Goal: Transaction & Acquisition: Book appointment/travel/reservation

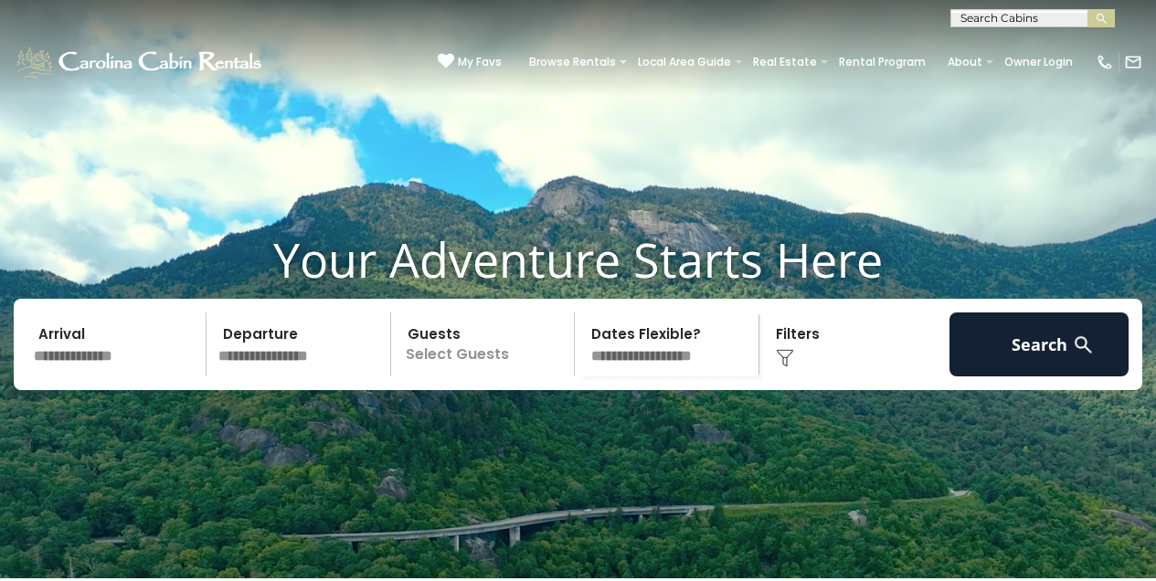
click at [84, 376] on input "text" at bounding box center [116, 344] width 179 height 64
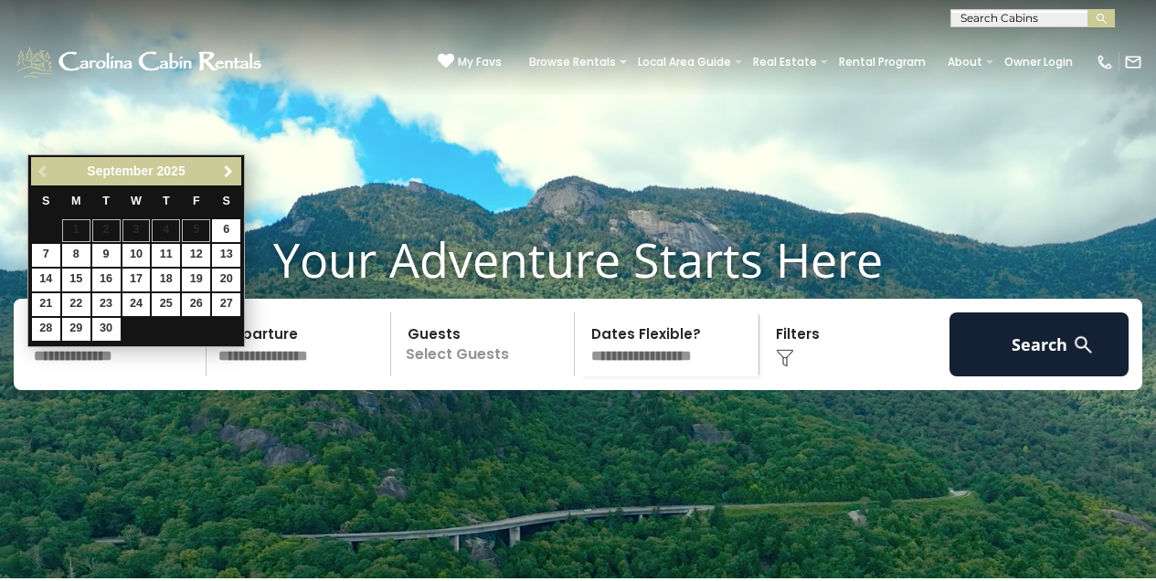
click at [228, 168] on span "Next" at bounding box center [228, 171] width 15 height 15
click at [228, 167] on span "Next" at bounding box center [228, 171] width 15 height 15
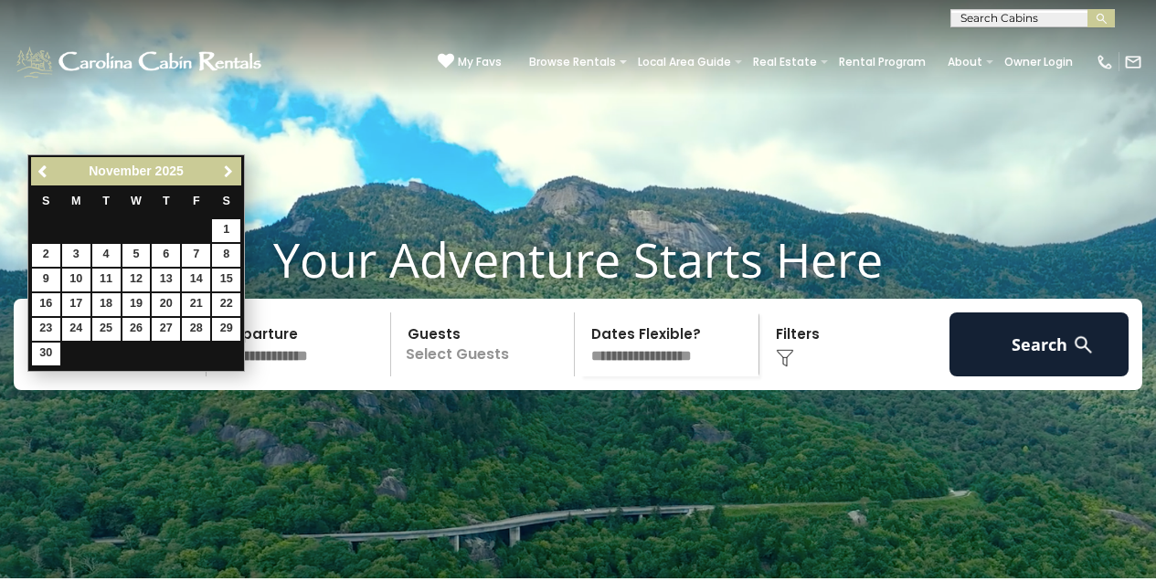
click at [228, 166] on span "Next" at bounding box center [228, 171] width 15 height 15
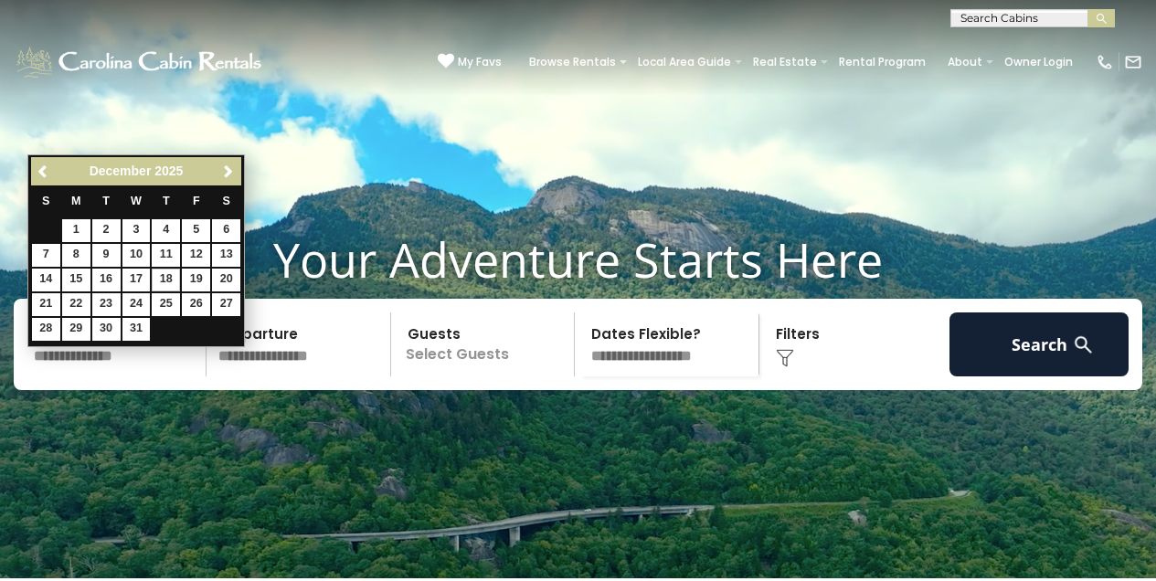
click at [171, 278] on link "18" at bounding box center [166, 280] width 28 height 23
type input "********"
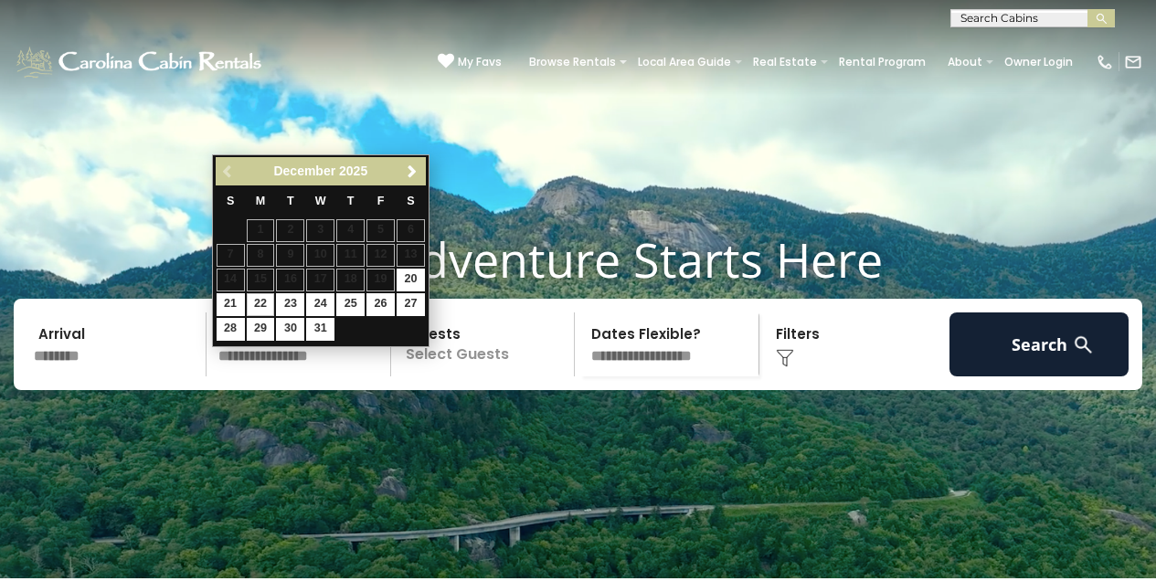
click at [259, 299] on link "22" at bounding box center [261, 304] width 28 height 23
type input "********"
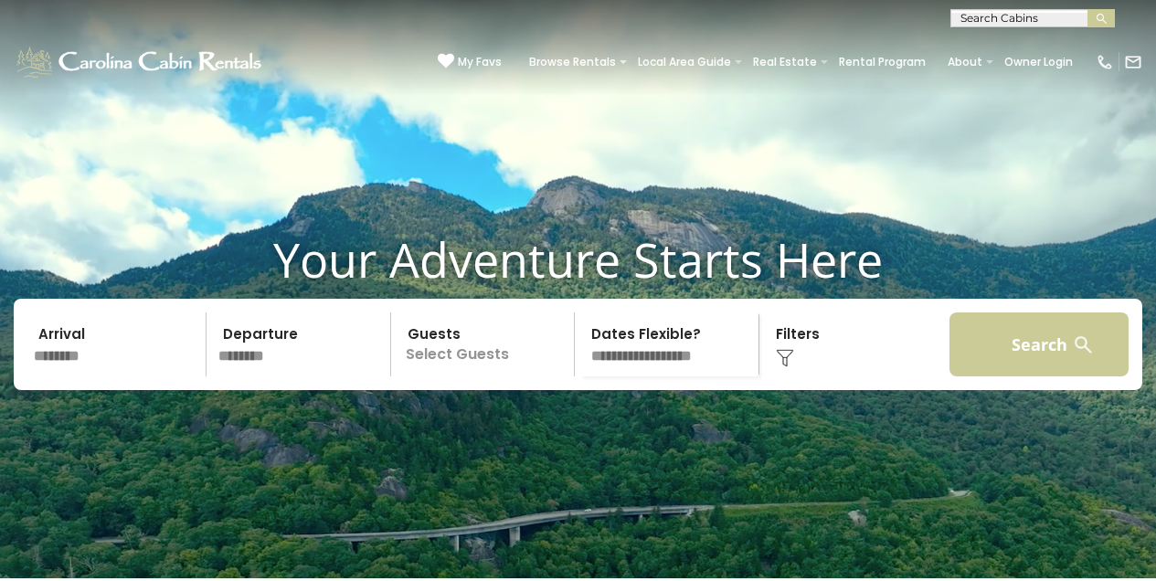
click at [1045, 368] on button "Search" at bounding box center [1038, 344] width 179 height 64
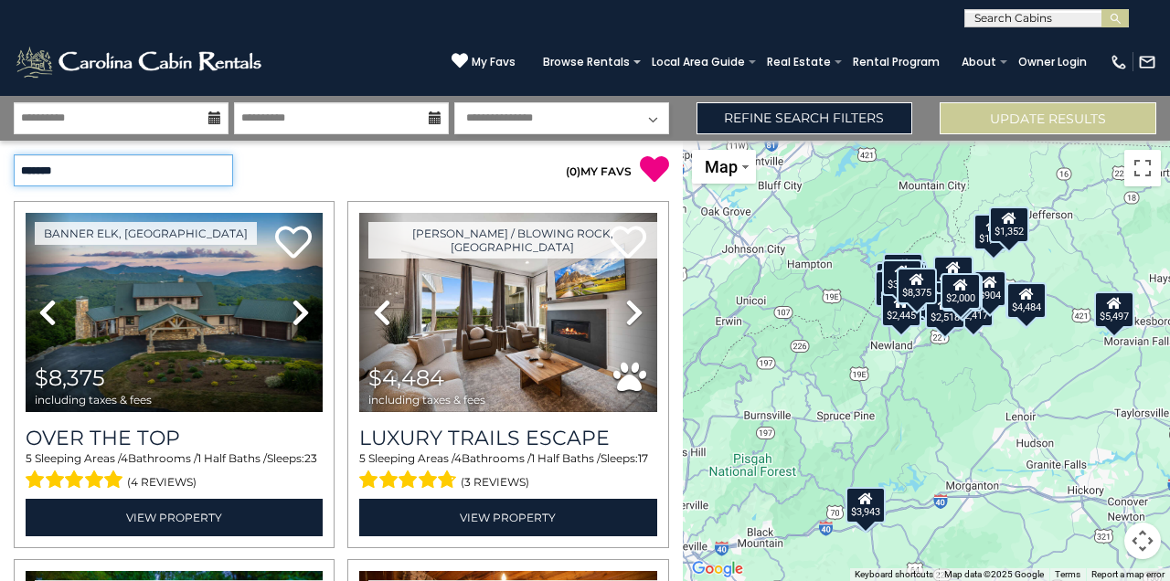
select select "**********"
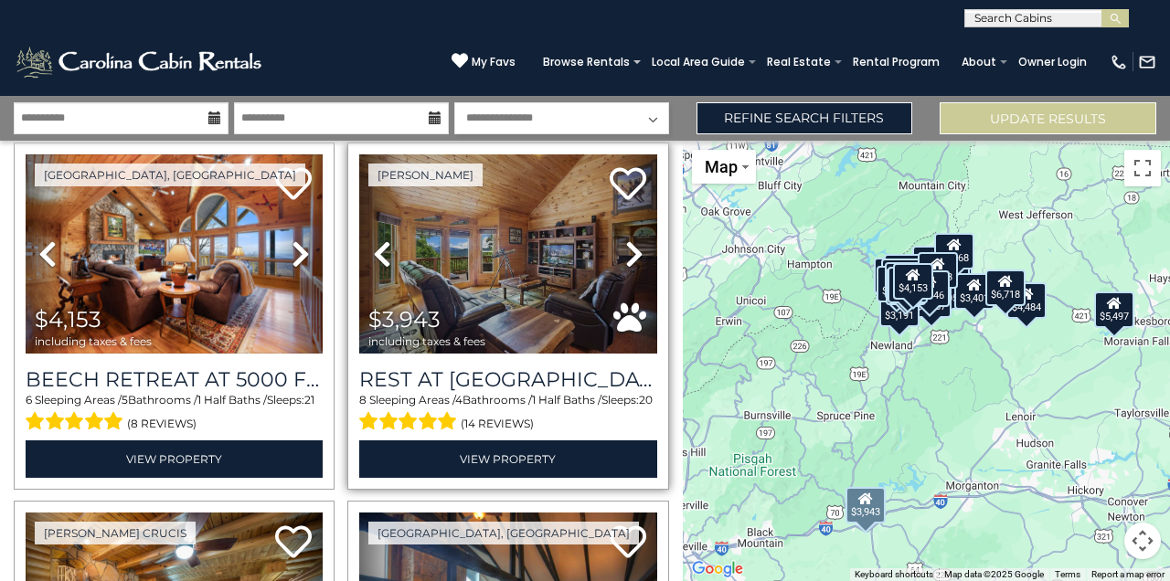
scroll to position [1142, 0]
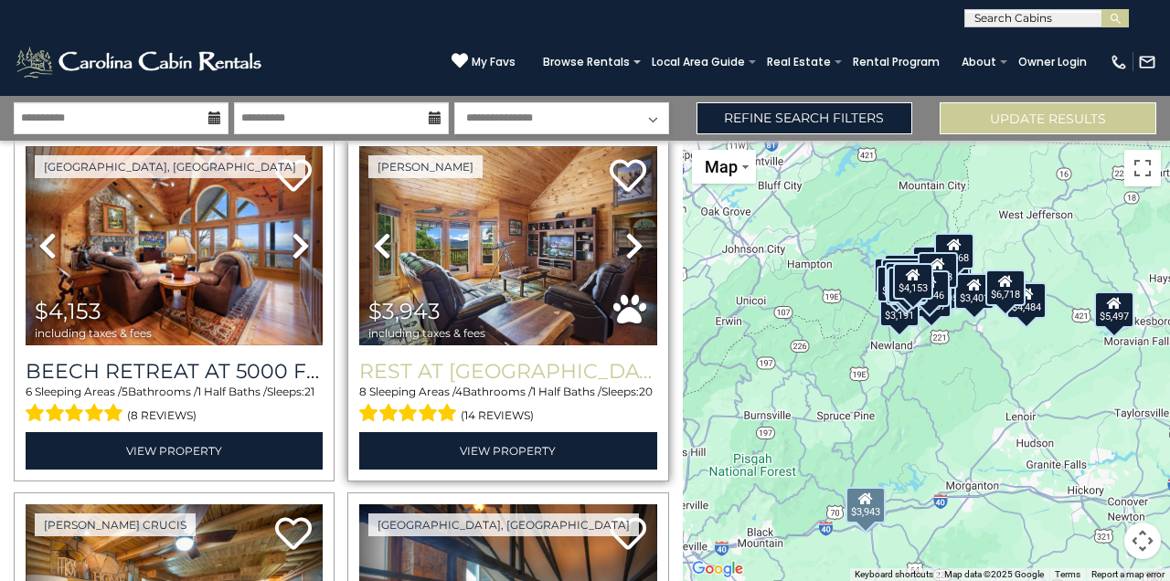
click at [496, 359] on h3 "Rest at [GEOGRAPHIC_DATA]" at bounding box center [507, 371] width 297 height 25
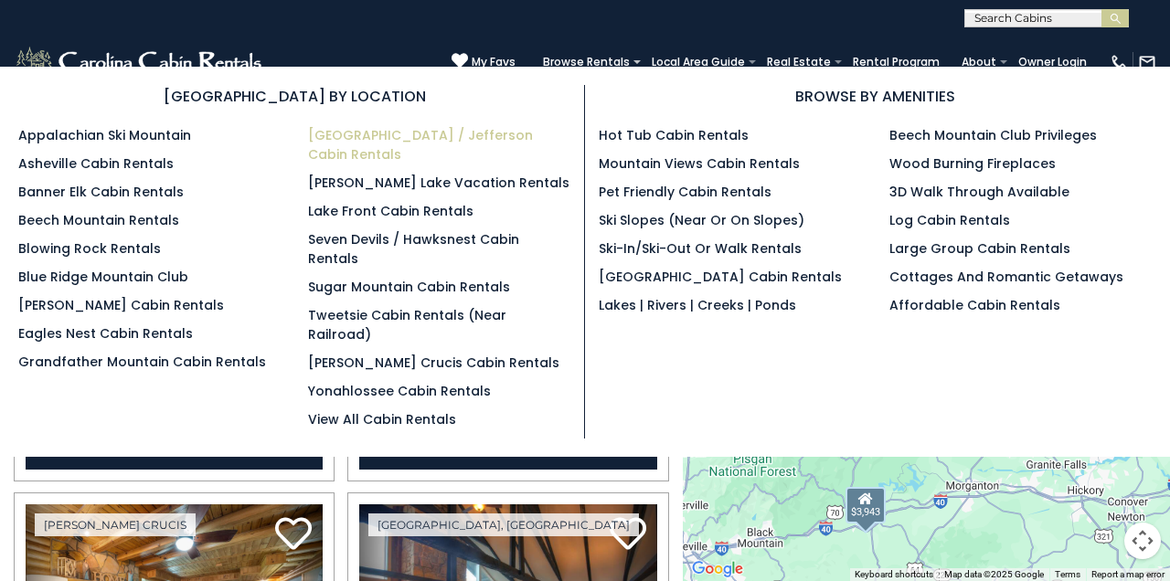
scroll to position [0, 0]
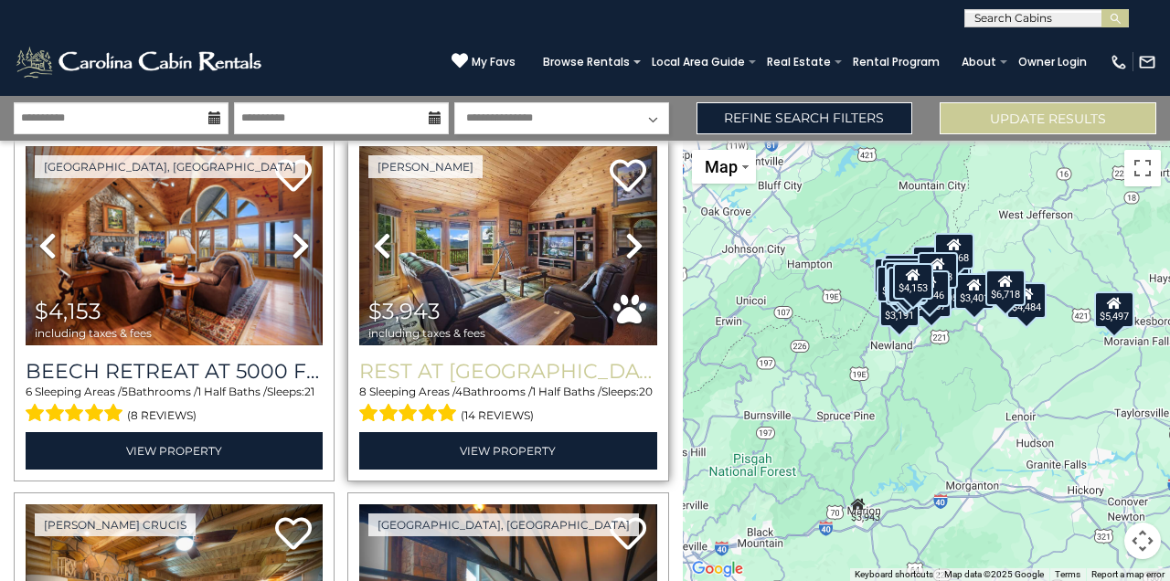
click at [473, 360] on h3 "Rest at [GEOGRAPHIC_DATA]" at bounding box center [507, 371] width 297 height 25
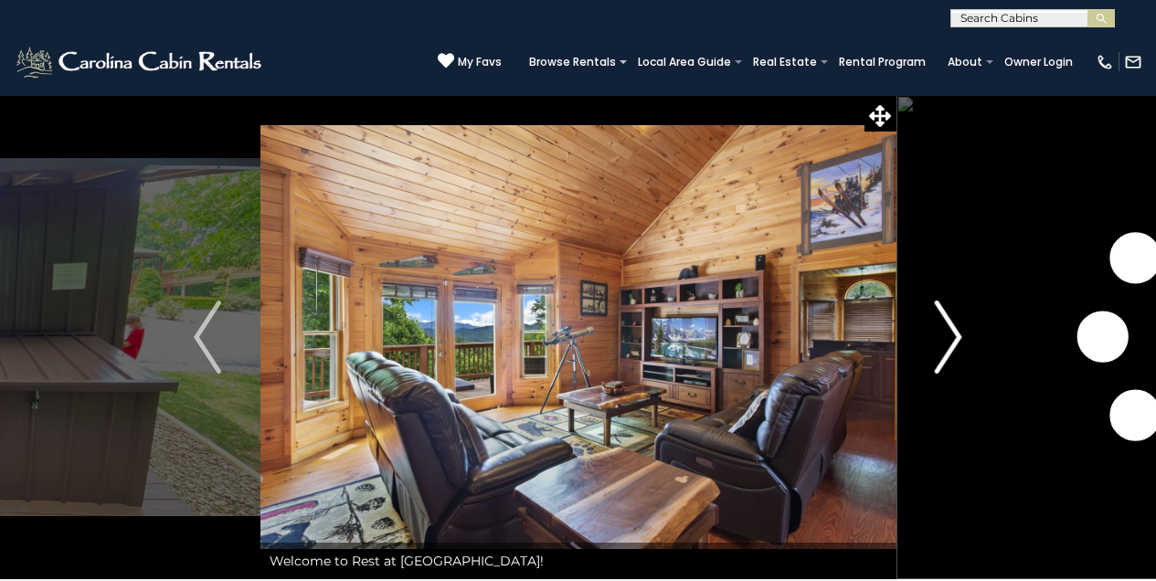
click at [950, 343] on img "Next" at bounding box center [948, 337] width 27 height 73
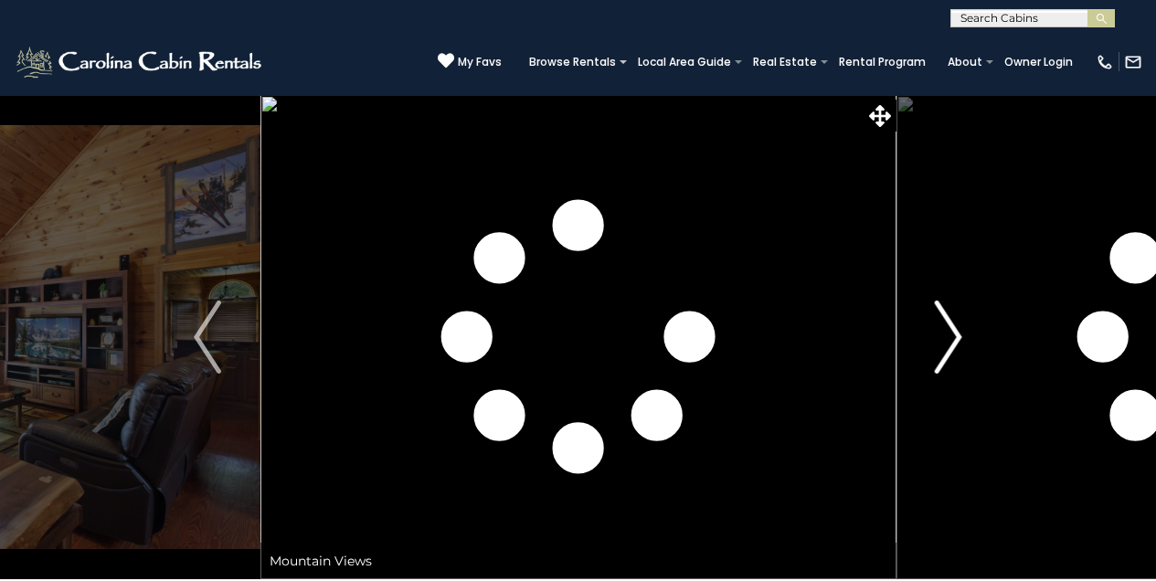
click at [952, 335] on img "Next" at bounding box center [948, 337] width 27 height 73
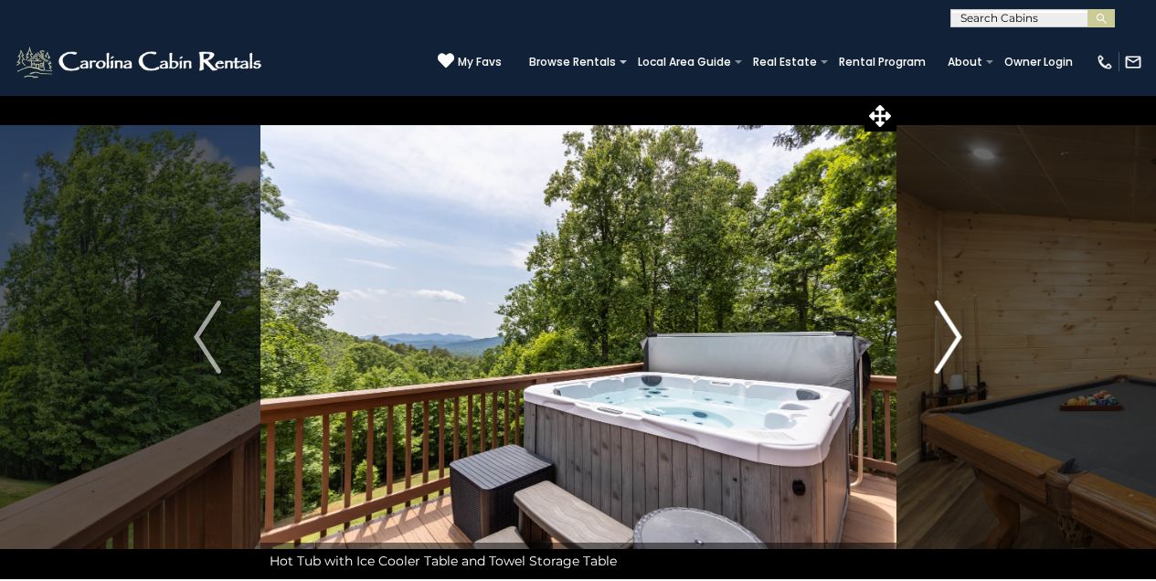
click at [960, 326] on img "Next" at bounding box center [948, 337] width 27 height 73
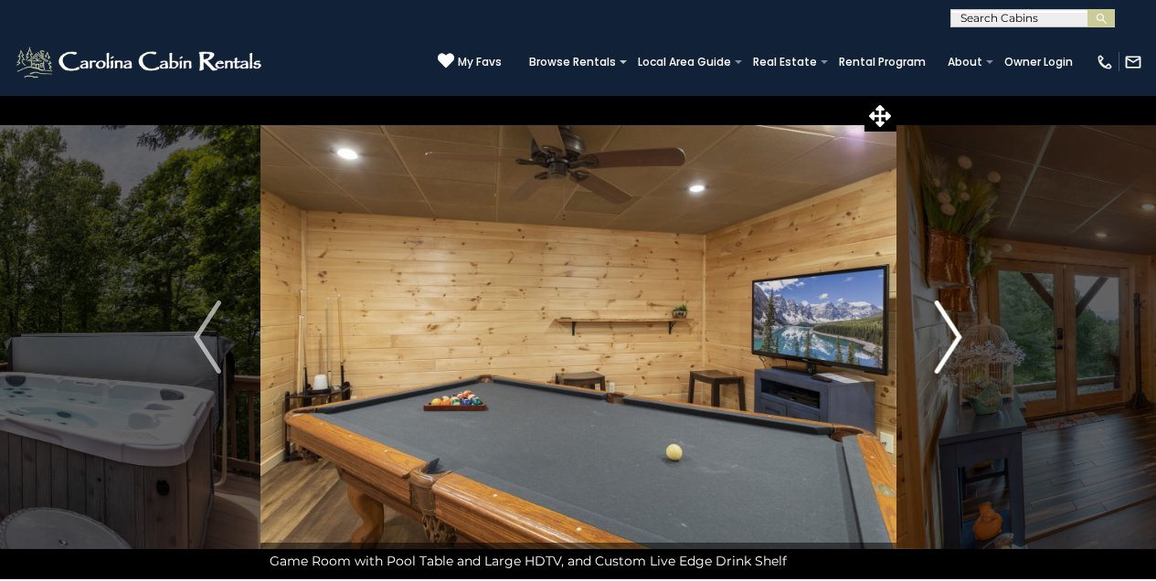
click at [961, 335] on img "Next" at bounding box center [948, 337] width 27 height 73
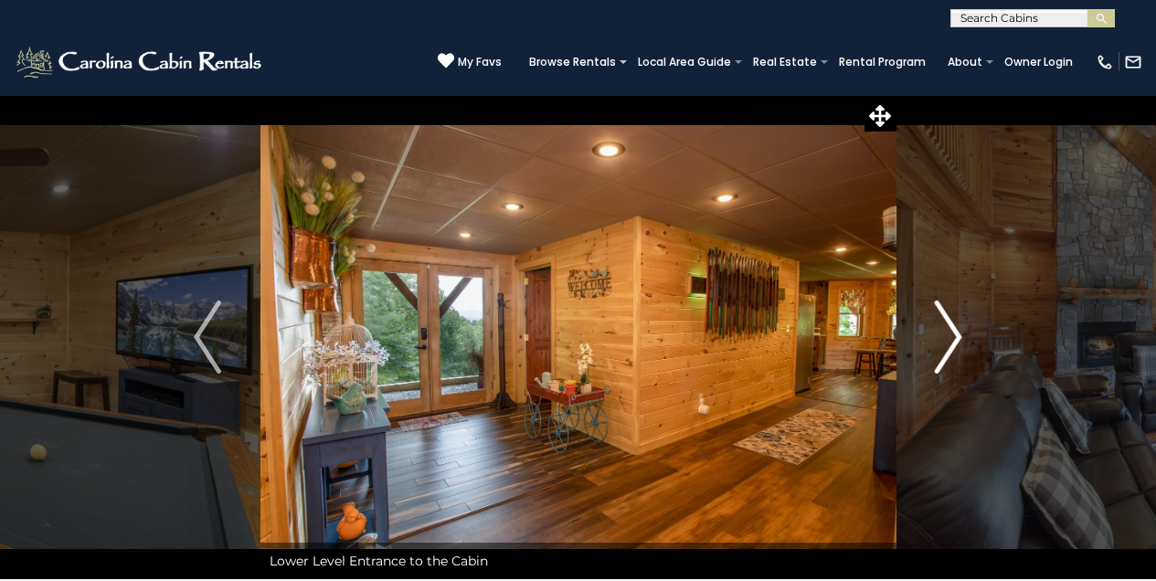
click at [952, 333] on img "Next" at bounding box center [948, 337] width 27 height 73
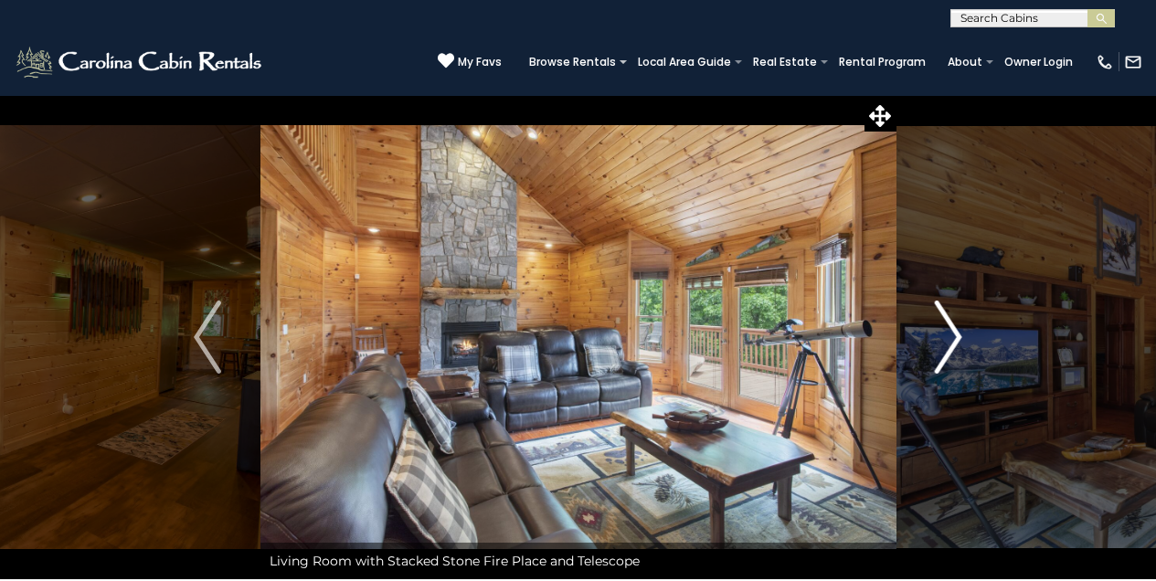
click at [950, 329] on img "Next" at bounding box center [948, 337] width 27 height 73
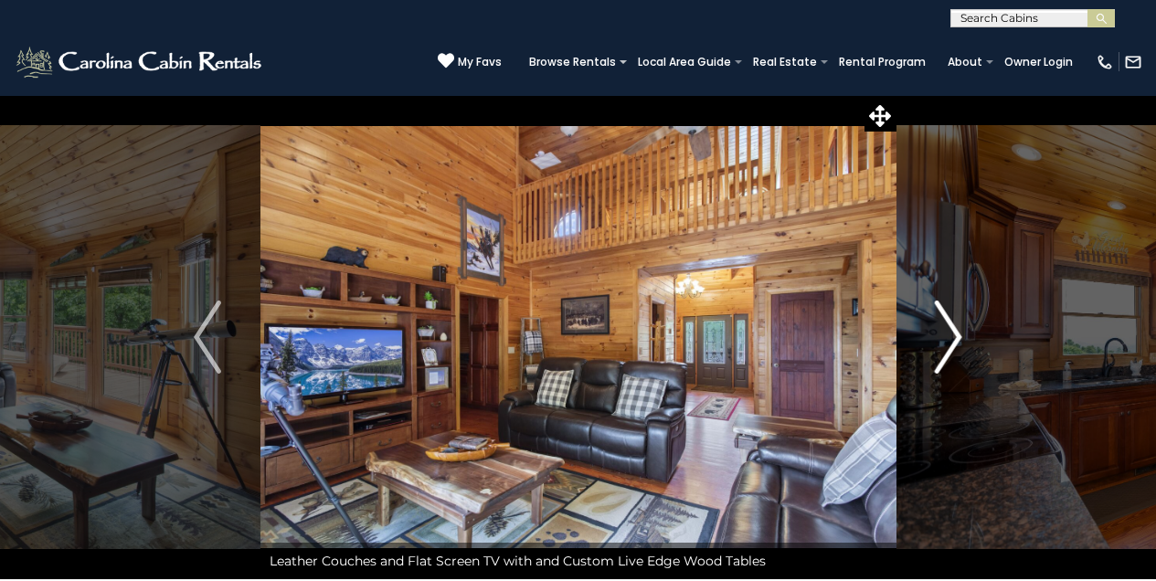
click at [961, 335] on img "Next" at bounding box center [948, 337] width 27 height 73
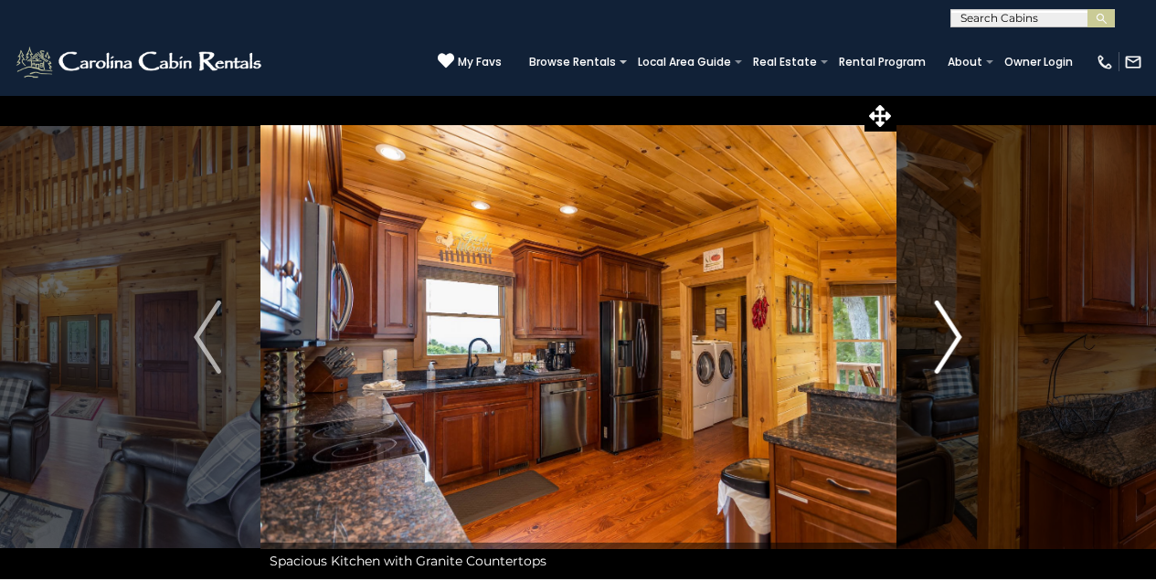
click at [955, 335] on img "Next" at bounding box center [948, 337] width 27 height 73
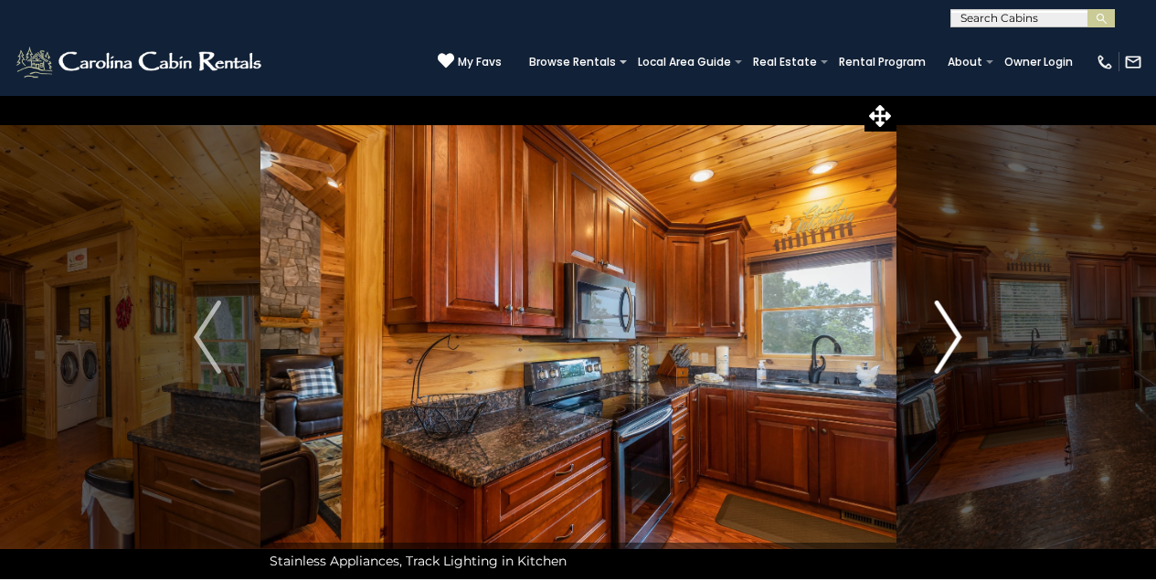
click at [947, 332] on img "Next" at bounding box center [948, 337] width 27 height 73
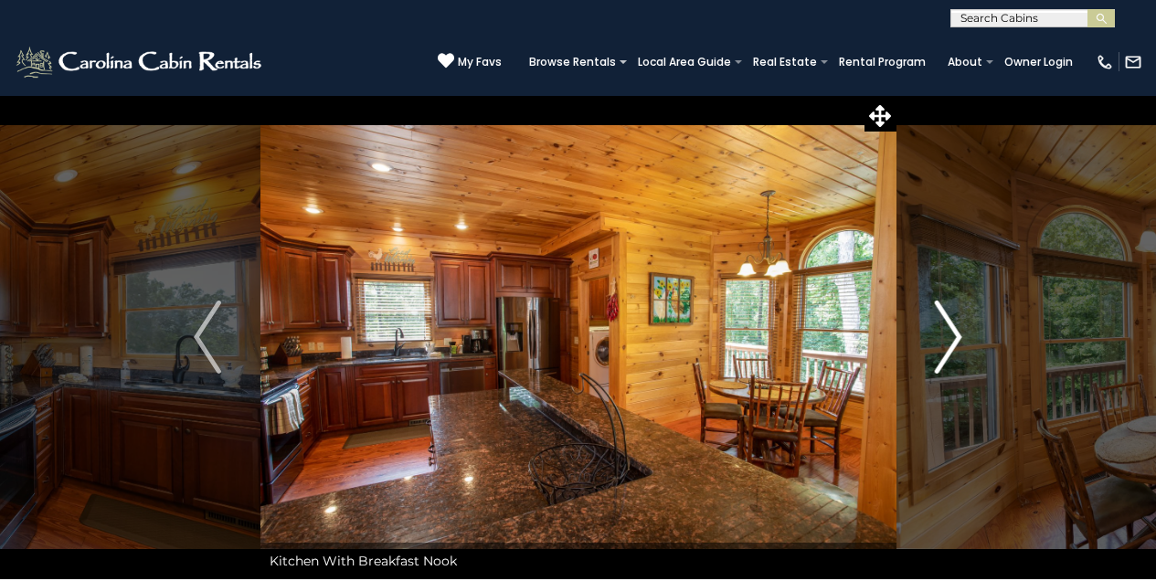
click at [955, 330] on img "Next" at bounding box center [948, 337] width 27 height 73
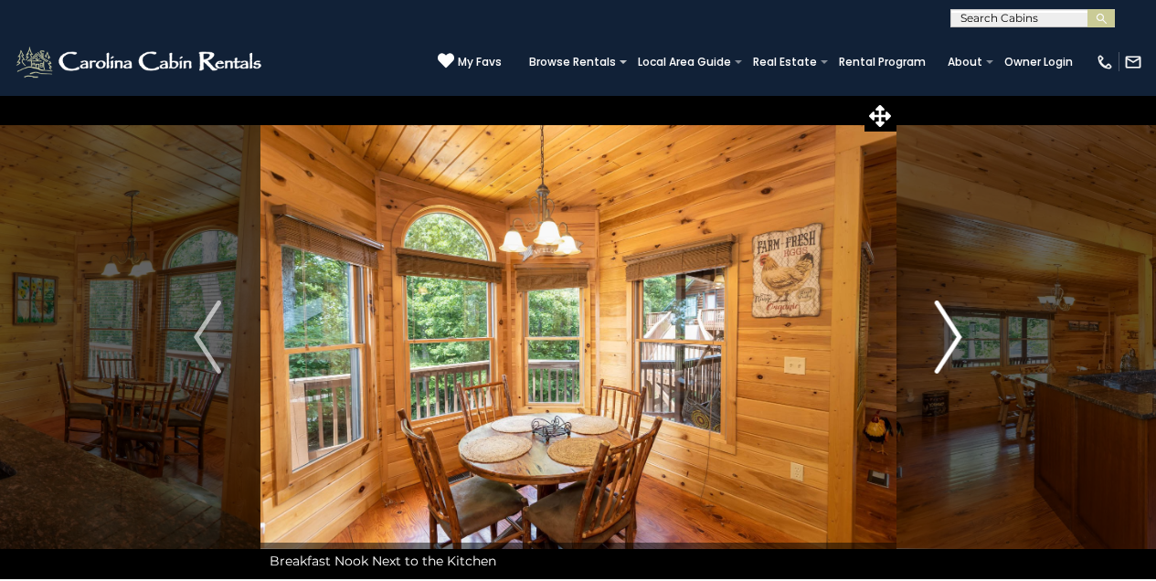
click at [955, 330] on img "Next" at bounding box center [948, 337] width 27 height 73
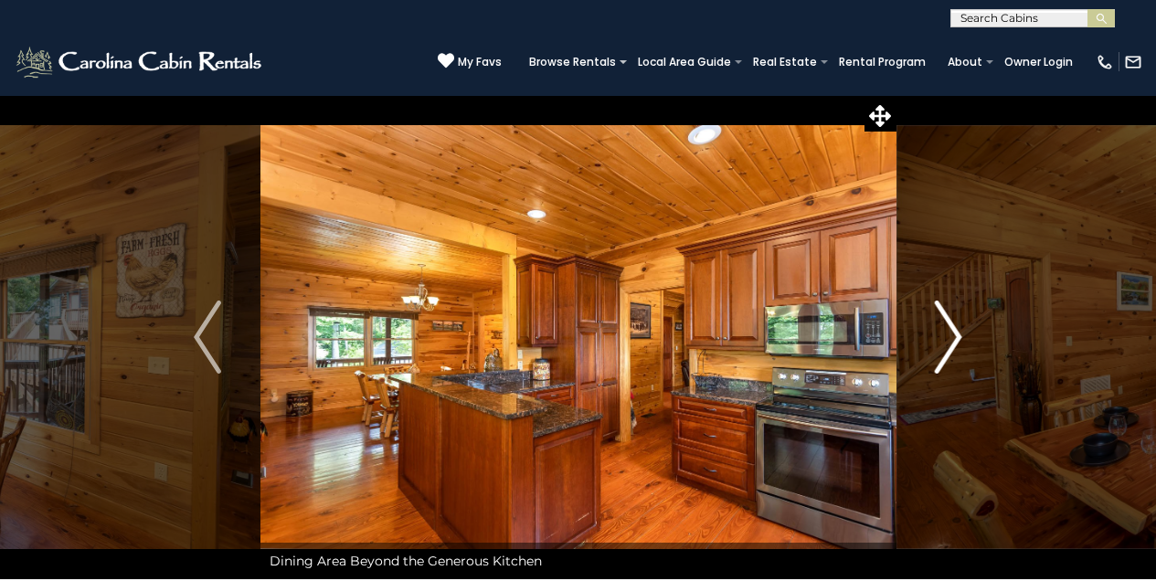
click at [955, 332] on img "Next" at bounding box center [948, 337] width 27 height 73
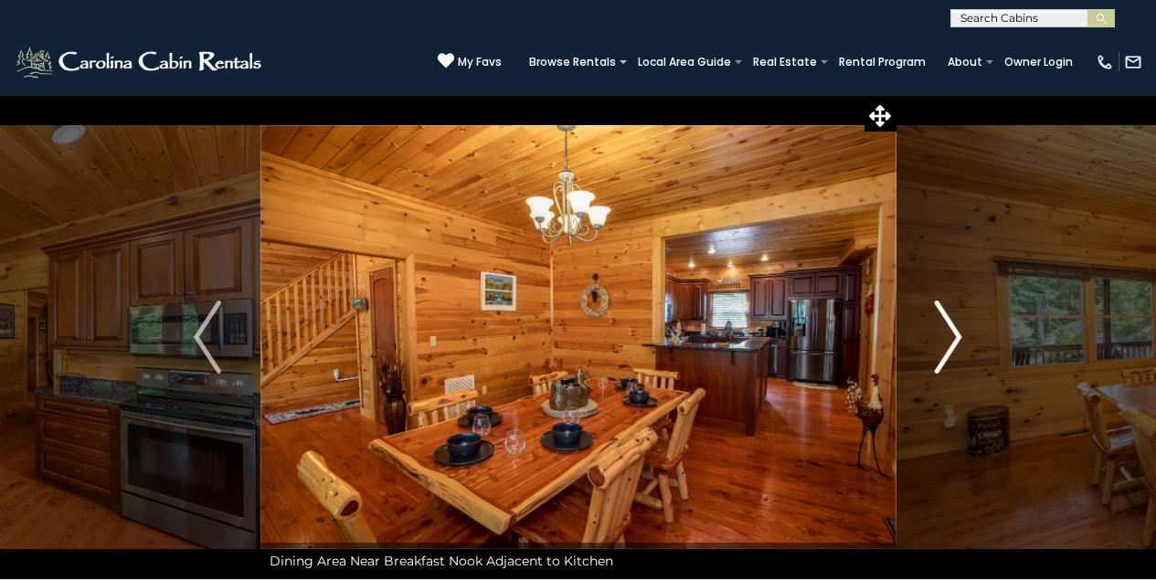
click at [957, 337] on img "Next" at bounding box center [948, 337] width 27 height 73
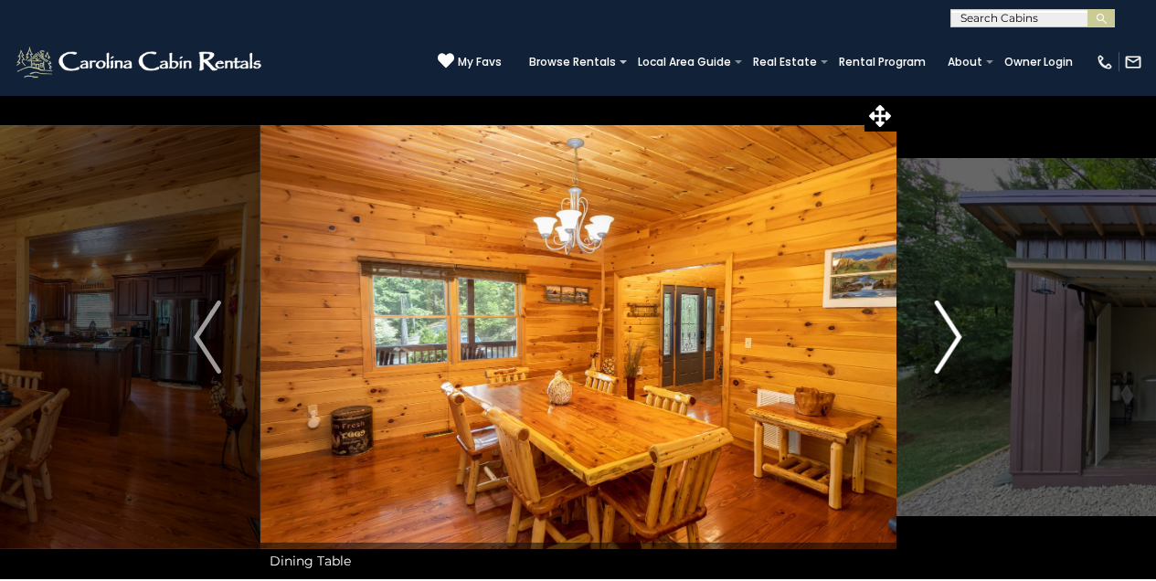
click at [948, 326] on img "Next" at bounding box center [948, 337] width 27 height 73
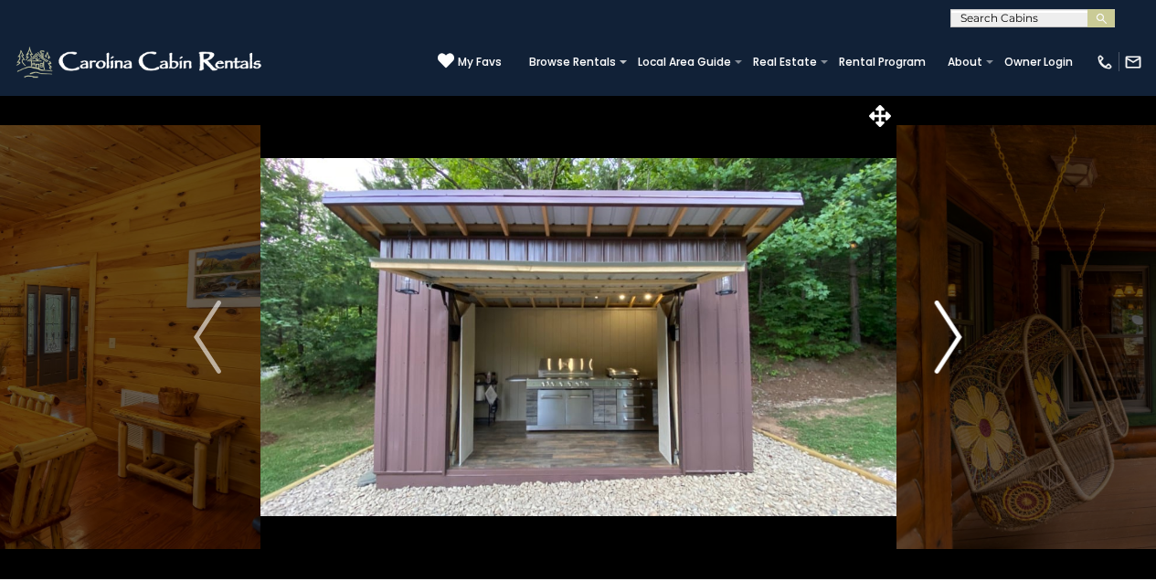
click at [954, 328] on img "Next" at bounding box center [948, 337] width 27 height 73
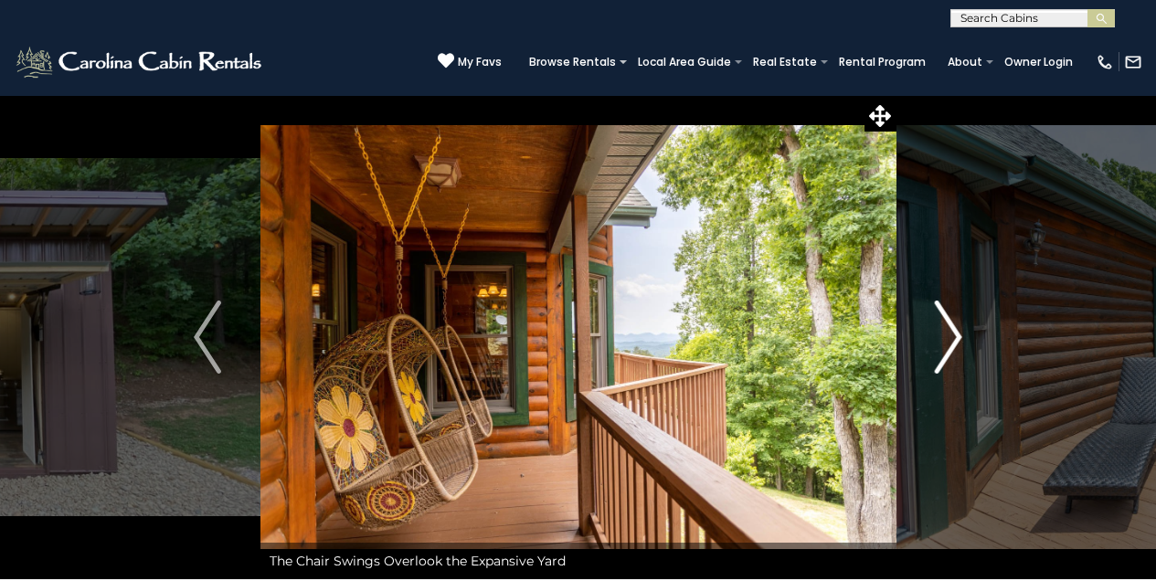
click at [950, 325] on img "Next" at bounding box center [948, 337] width 27 height 73
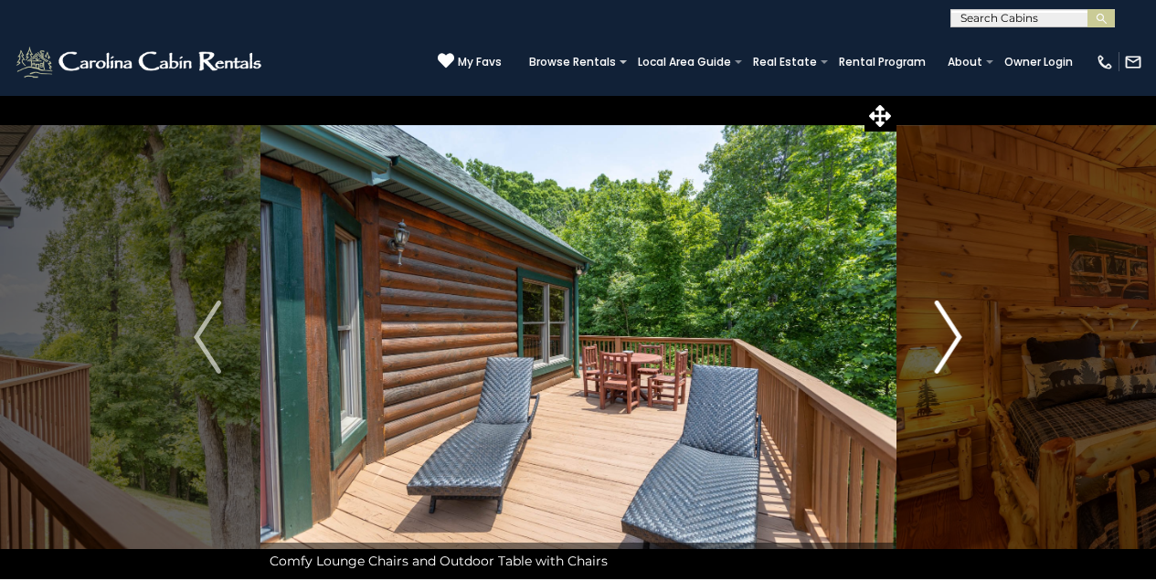
click at [958, 333] on img "Next" at bounding box center [948, 337] width 27 height 73
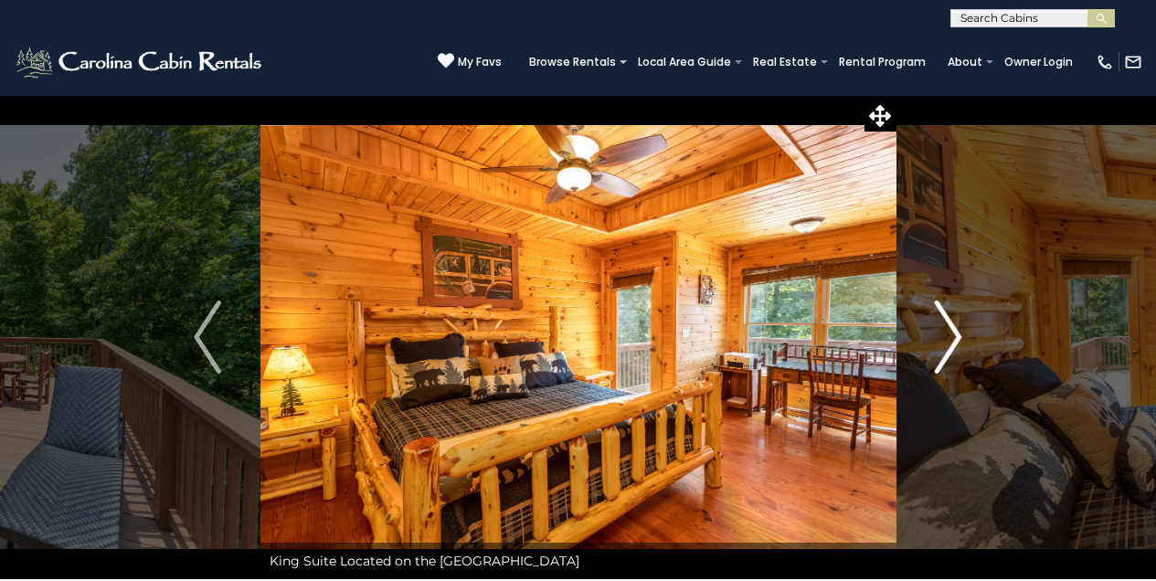
click at [958, 334] on img "Next" at bounding box center [948, 337] width 27 height 73
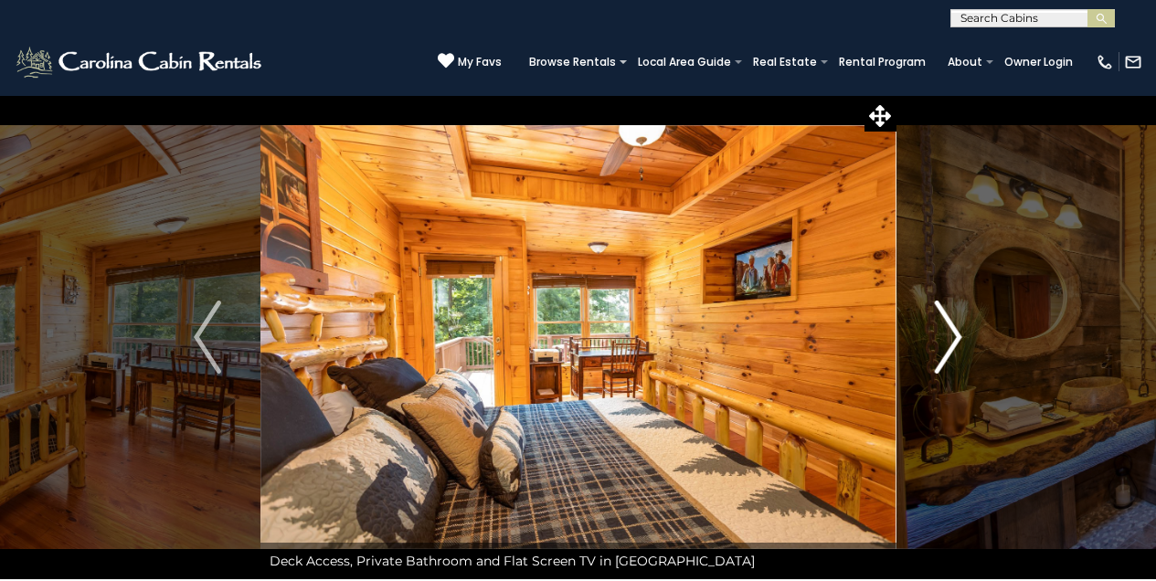
click at [958, 330] on img "Next" at bounding box center [948, 337] width 27 height 73
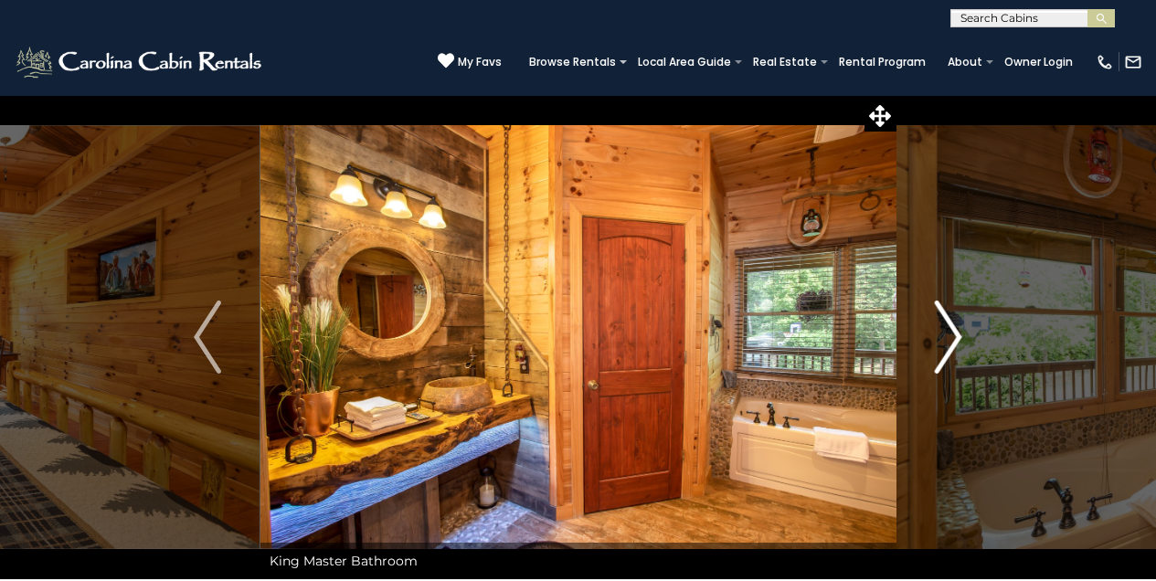
click at [956, 330] on img "Next" at bounding box center [948, 337] width 27 height 73
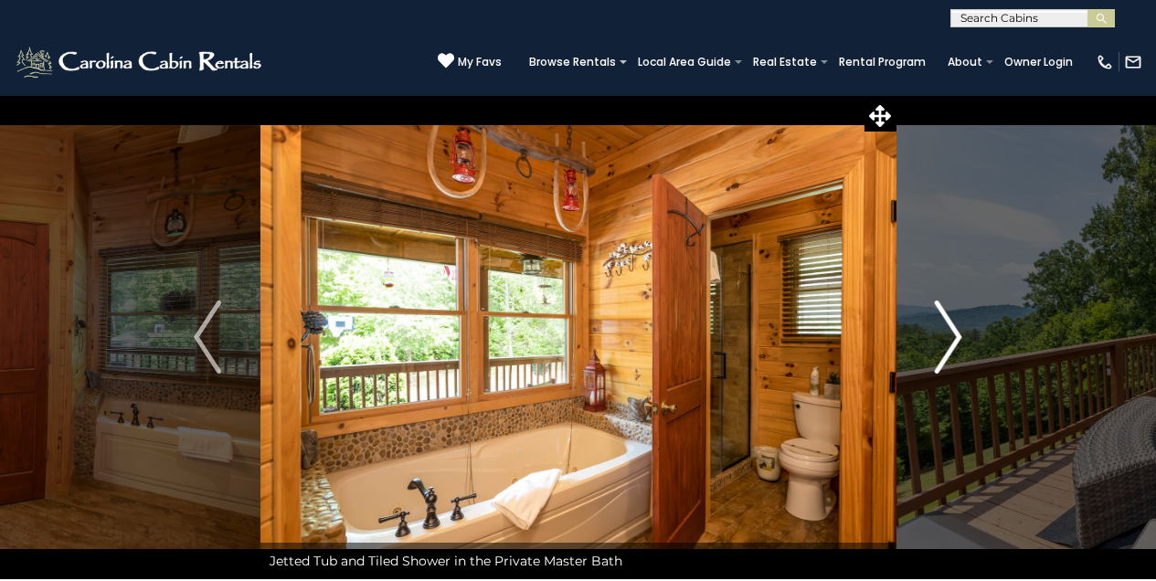
click at [953, 330] on img "Next" at bounding box center [948, 337] width 27 height 73
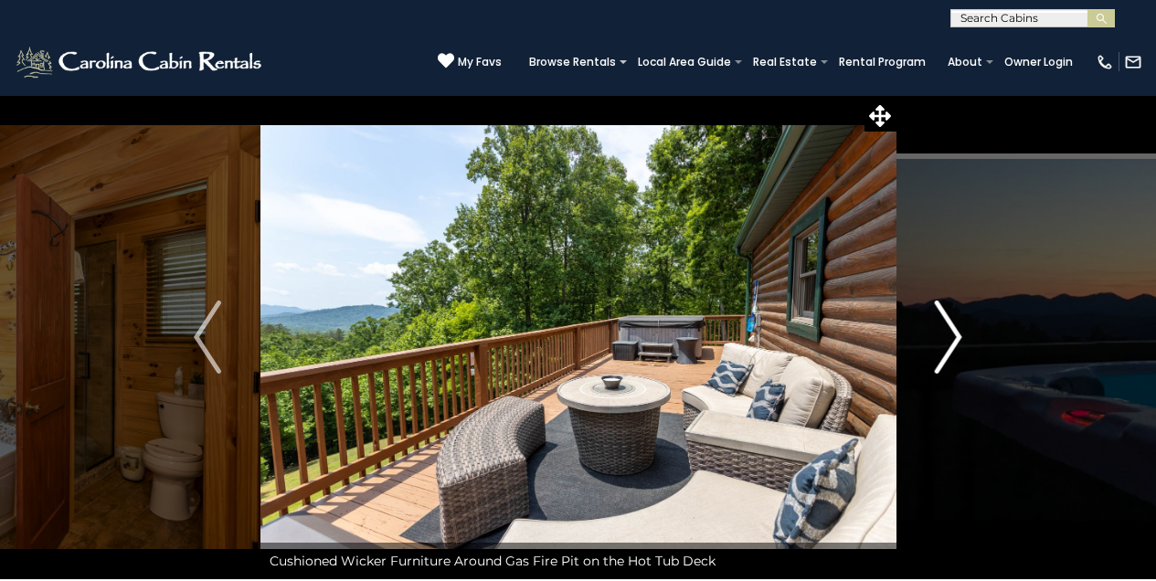
click at [955, 319] on img "Next" at bounding box center [948, 337] width 27 height 73
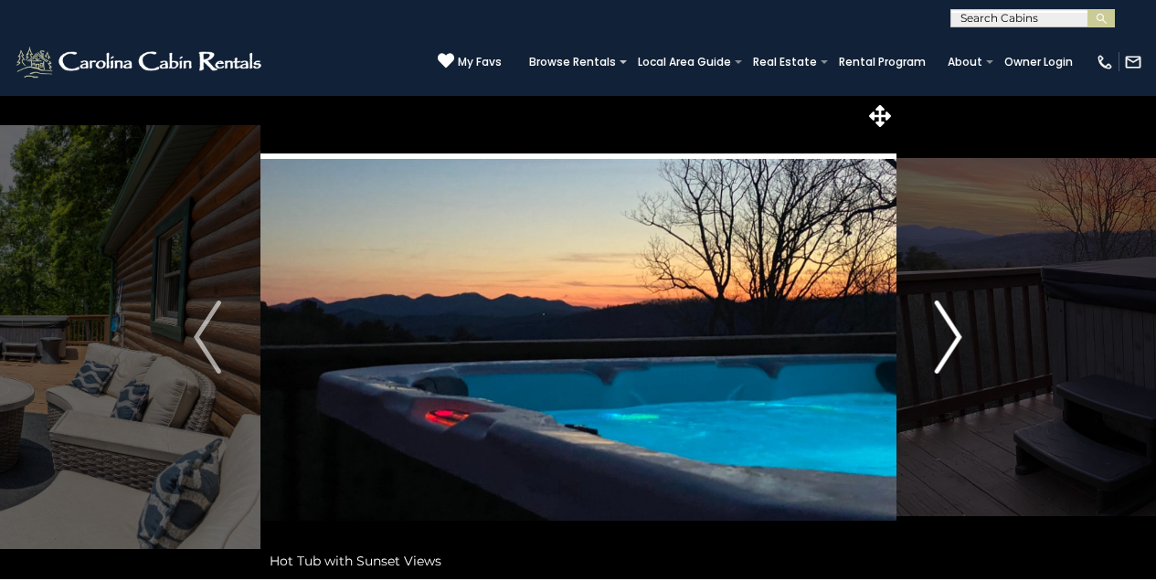
click at [958, 329] on img "Next" at bounding box center [948, 337] width 27 height 73
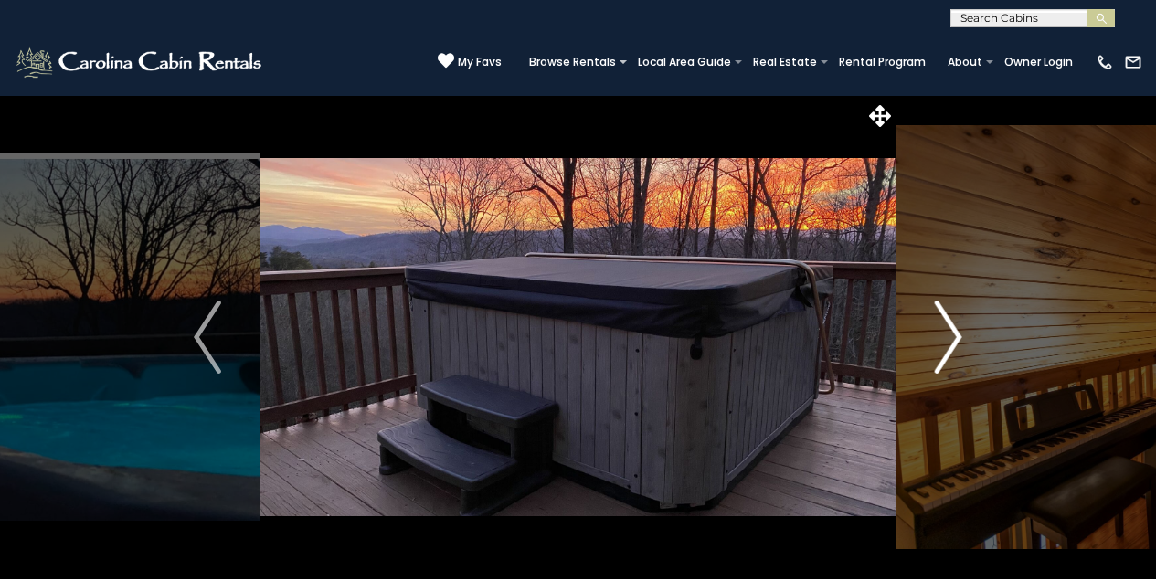
click at [952, 328] on img "Next" at bounding box center [948, 337] width 27 height 73
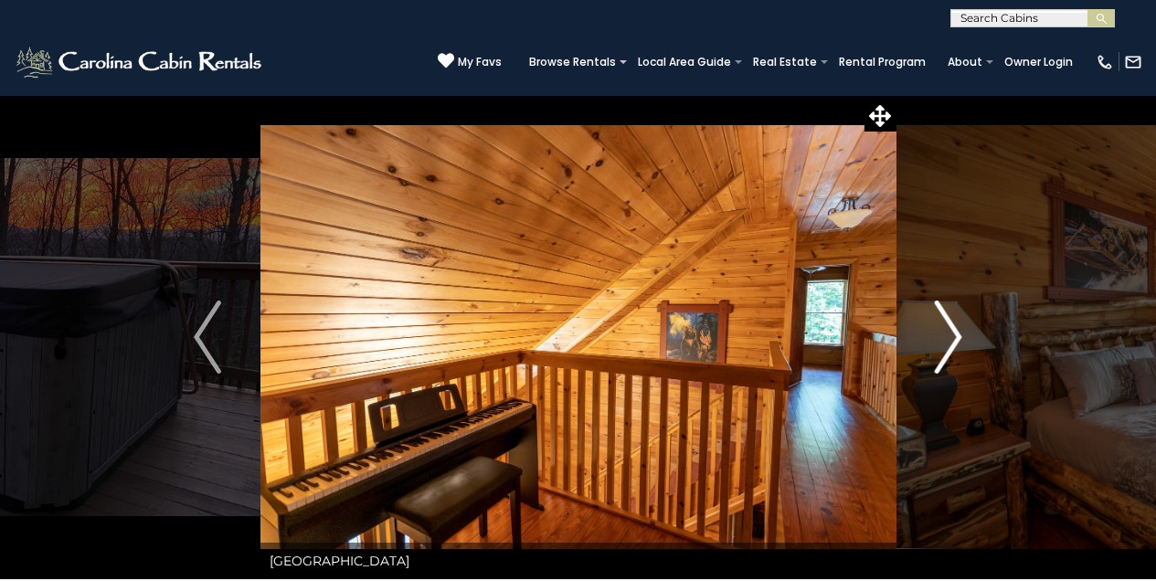
click at [952, 328] on img "Next" at bounding box center [948, 337] width 27 height 73
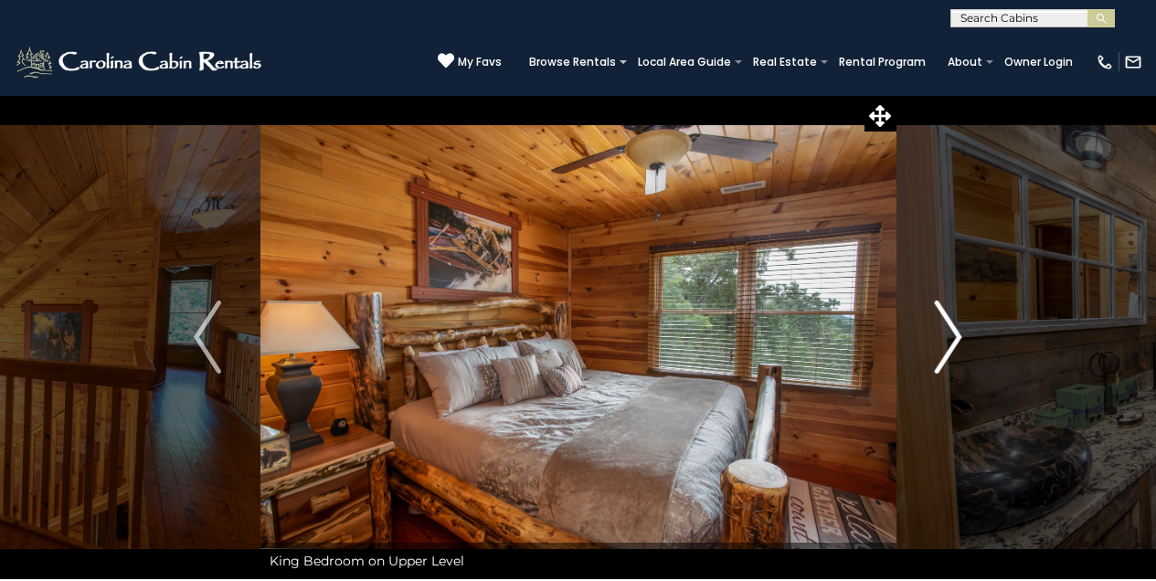
click at [952, 328] on img "Next" at bounding box center [948, 337] width 27 height 73
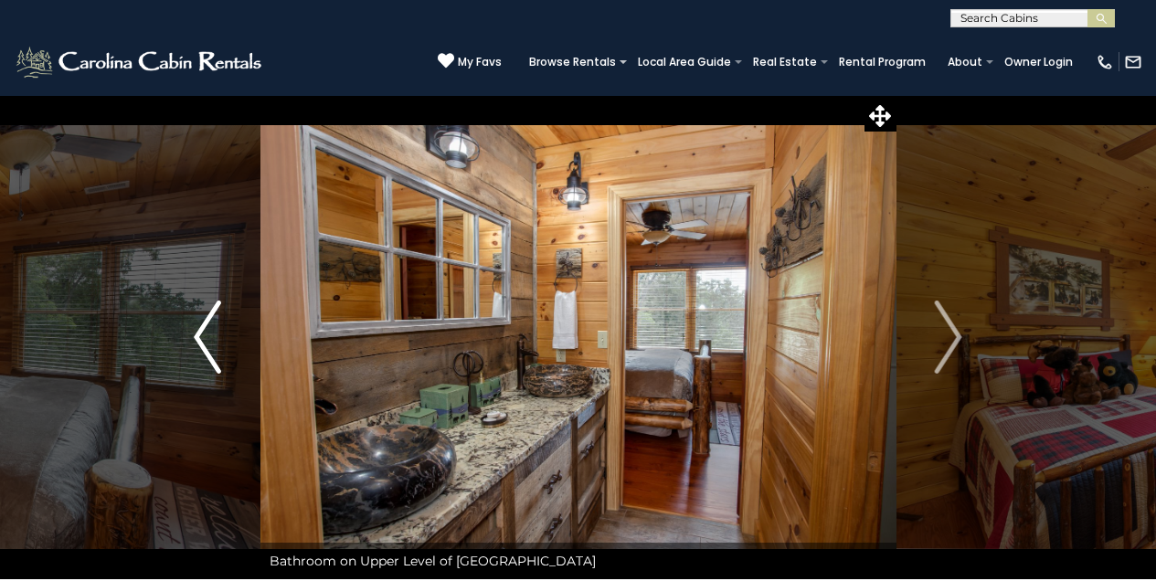
click at [201, 326] on img "Previous" at bounding box center [207, 337] width 27 height 73
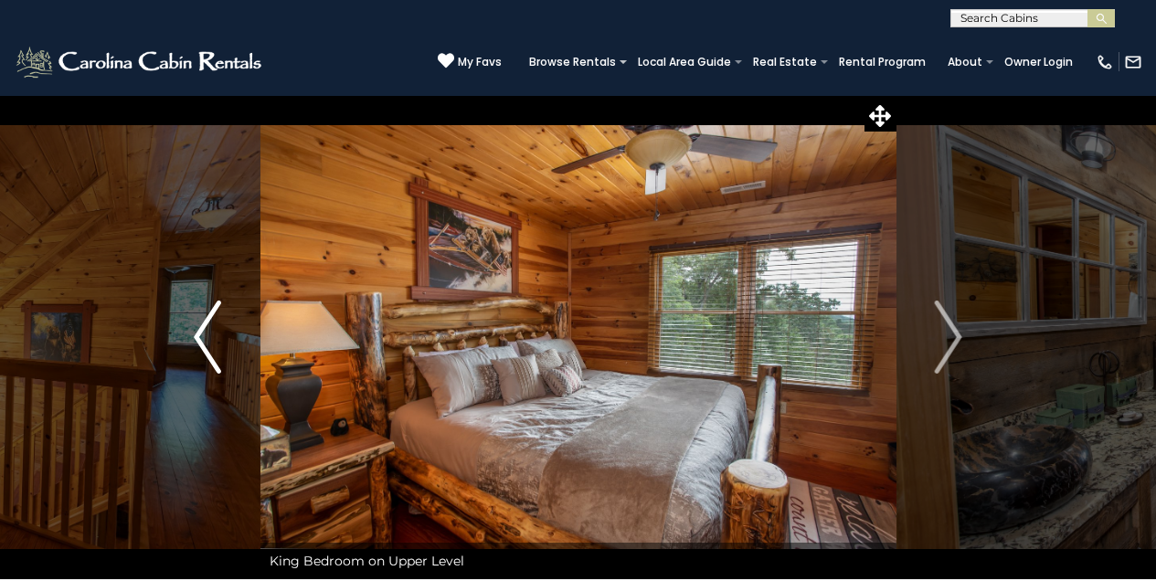
click at [201, 326] on img "Previous" at bounding box center [207, 337] width 27 height 73
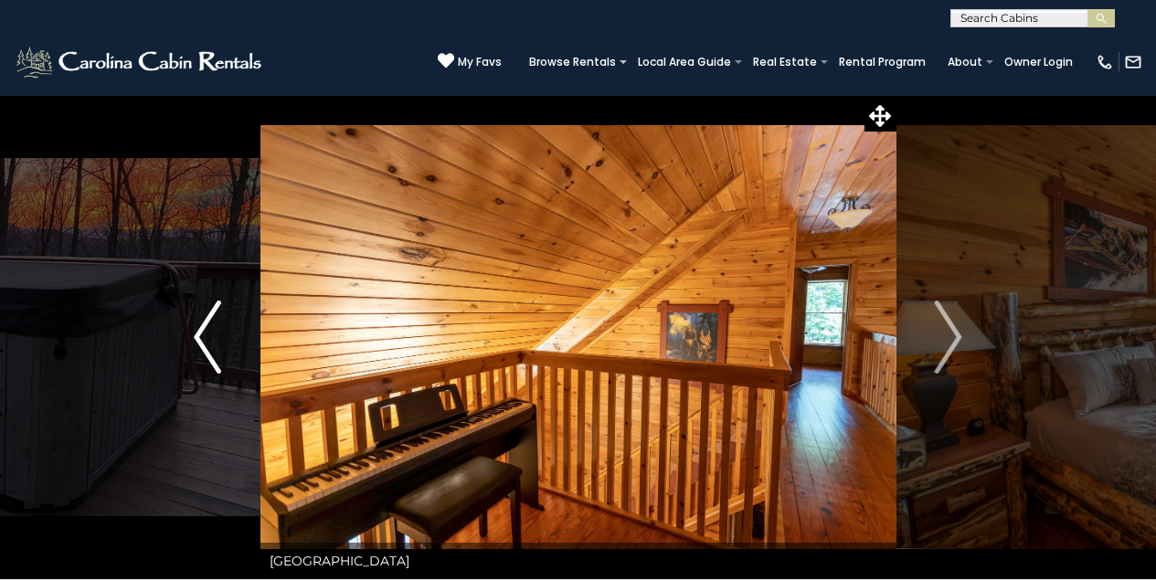
click at [201, 326] on img "Previous" at bounding box center [207, 337] width 27 height 73
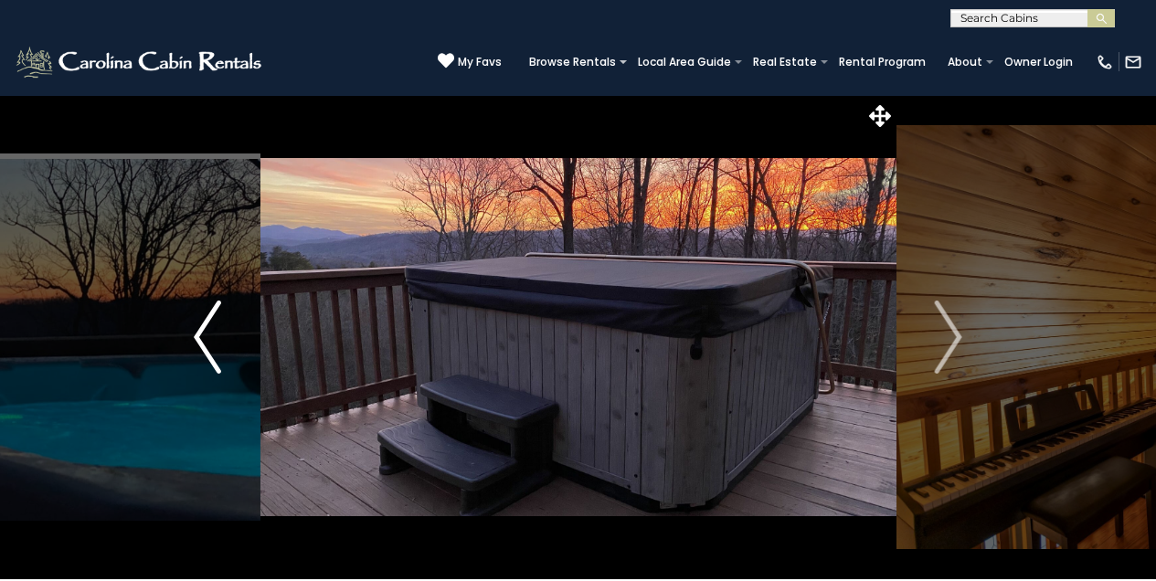
click at [201, 324] on img "Previous" at bounding box center [207, 337] width 27 height 73
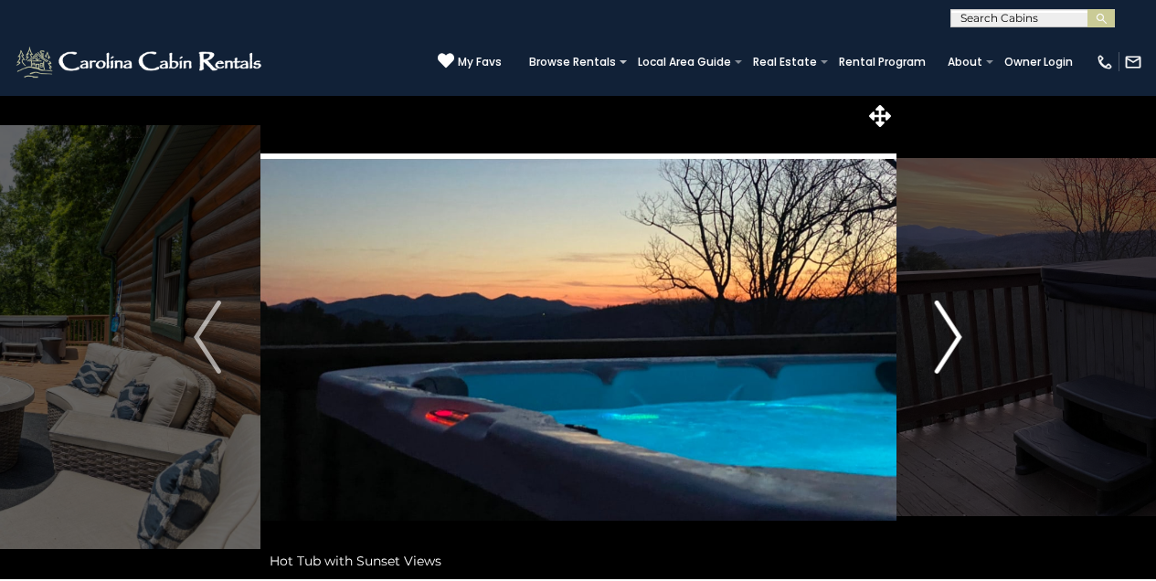
click at [955, 331] on img "Next" at bounding box center [948, 337] width 27 height 73
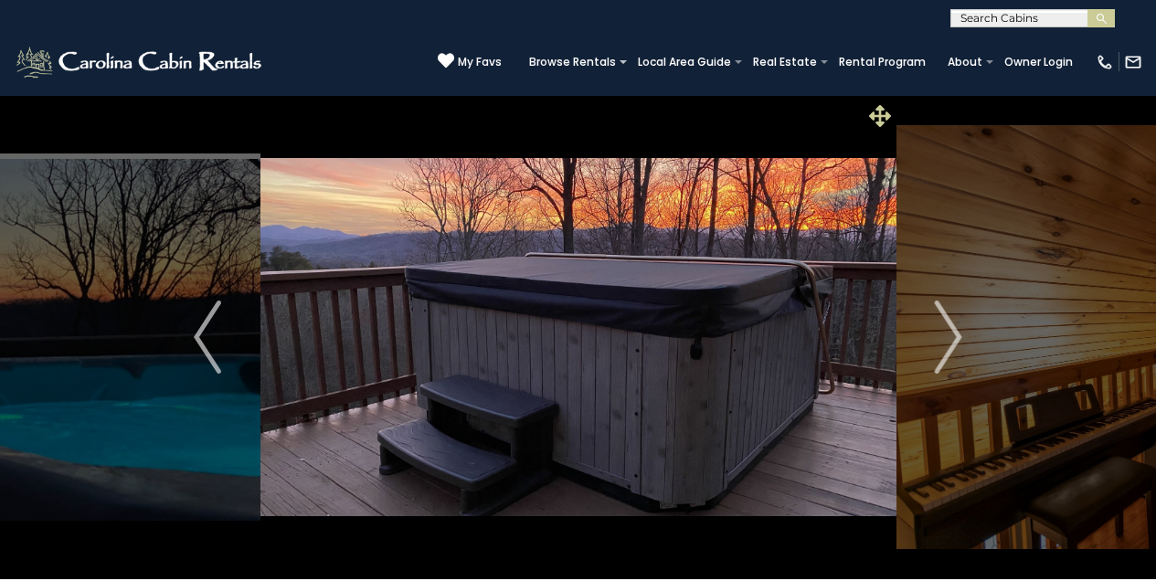
click at [874, 120] on icon at bounding box center [880, 116] width 22 height 22
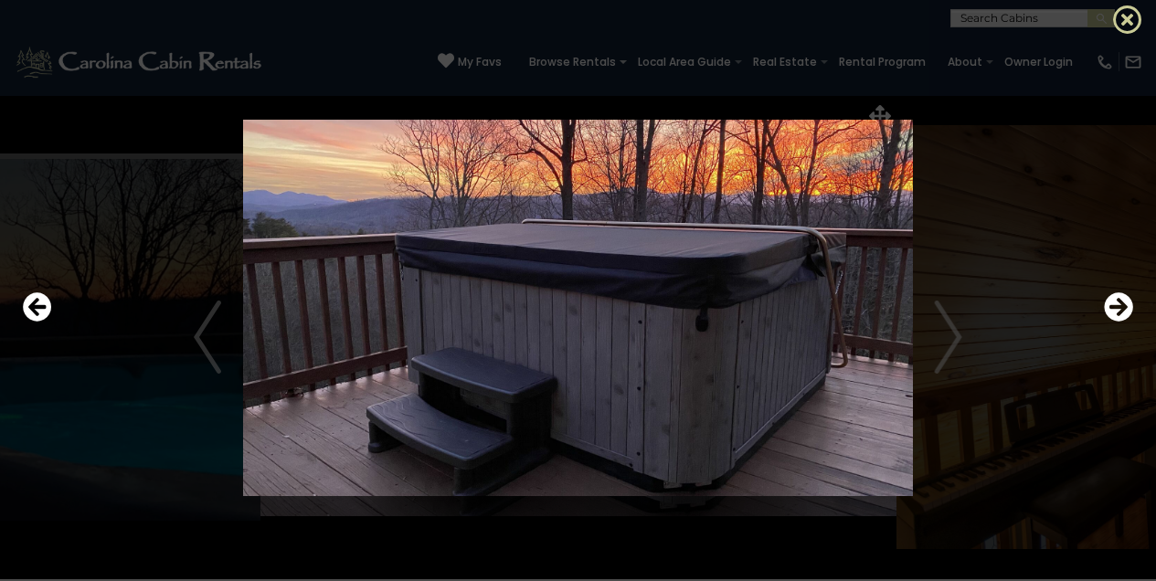
click at [1133, 20] on icon at bounding box center [1127, 19] width 29 height 29
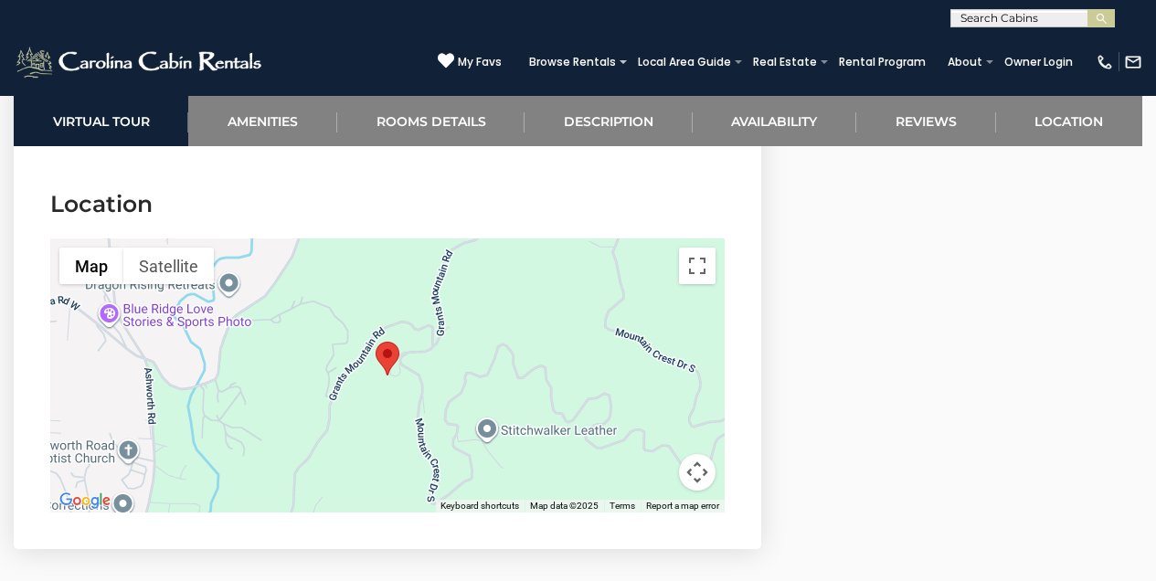
scroll to position [6124, 0]
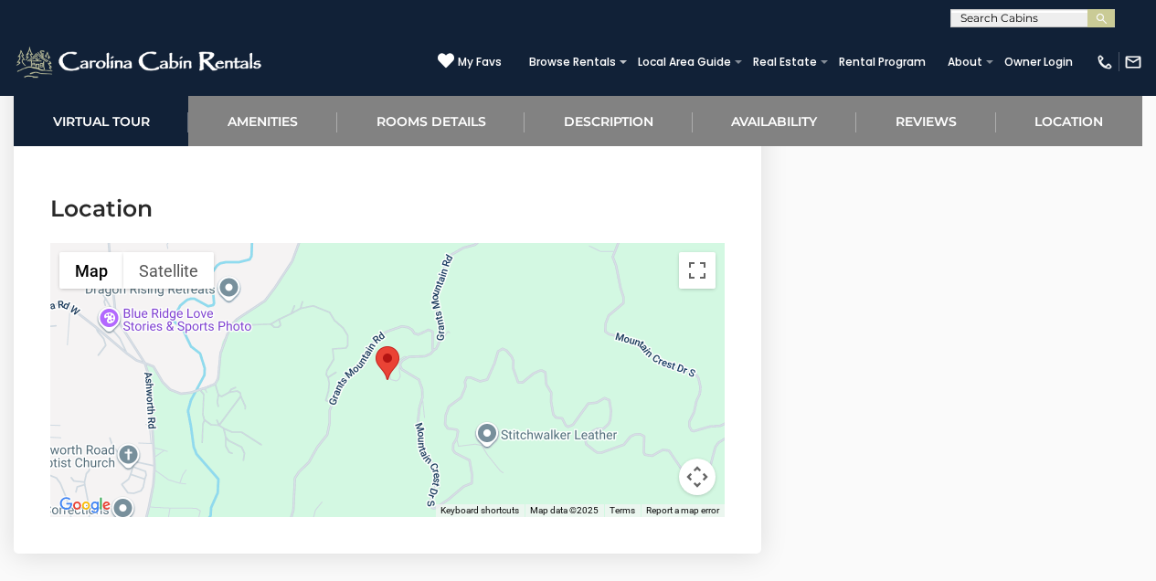
click at [583, 383] on div at bounding box center [387, 380] width 674 height 274
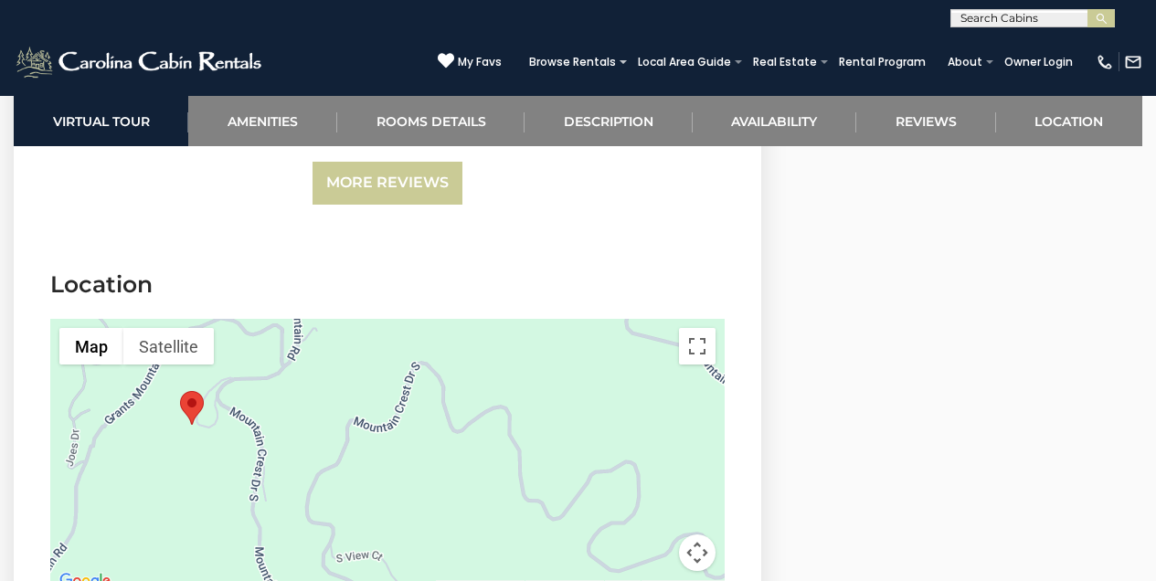
scroll to position [6048, 0]
click at [704, 535] on button "Map camera controls" at bounding box center [697, 553] width 37 height 37
click at [646, 443] on button "Zoom in" at bounding box center [651, 461] width 37 height 37
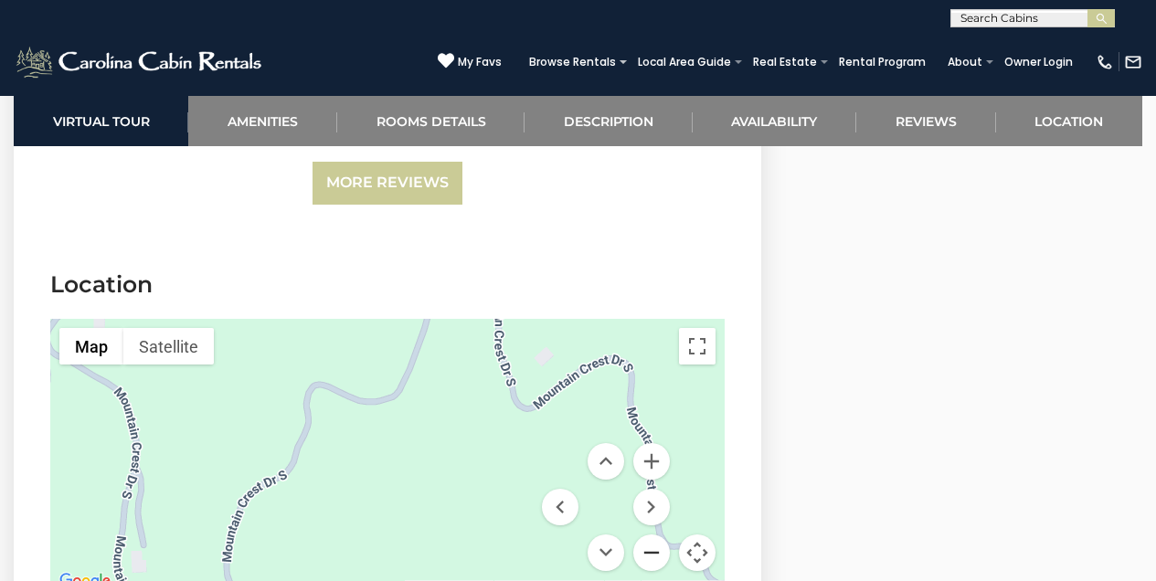
click at [651, 535] on button "Zoom out" at bounding box center [651, 553] width 37 height 37
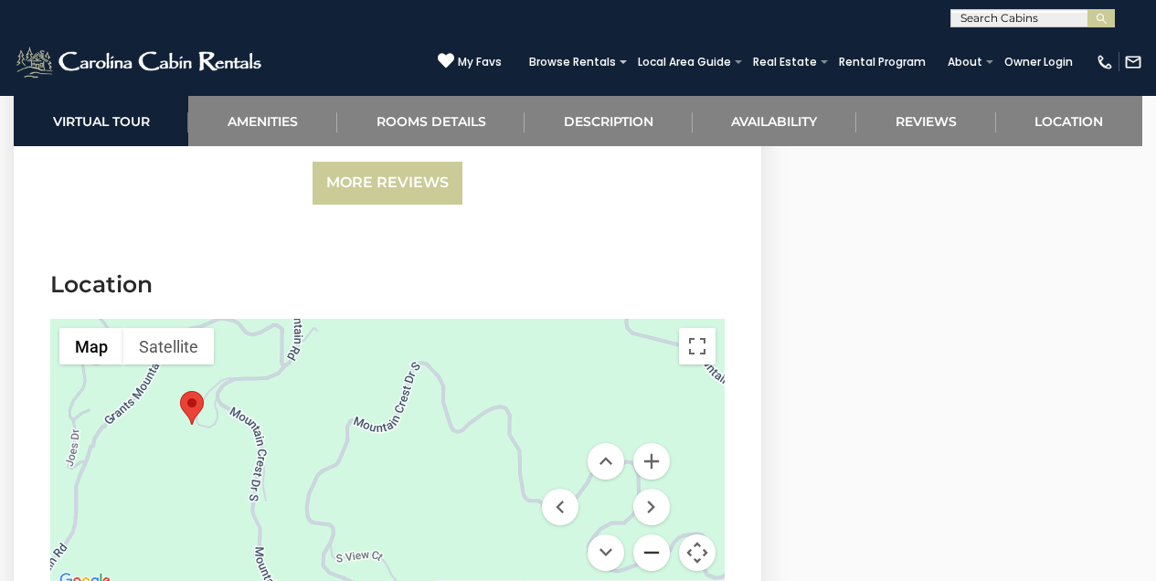
click at [651, 535] on button "Zoom out" at bounding box center [651, 553] width 37 height 37
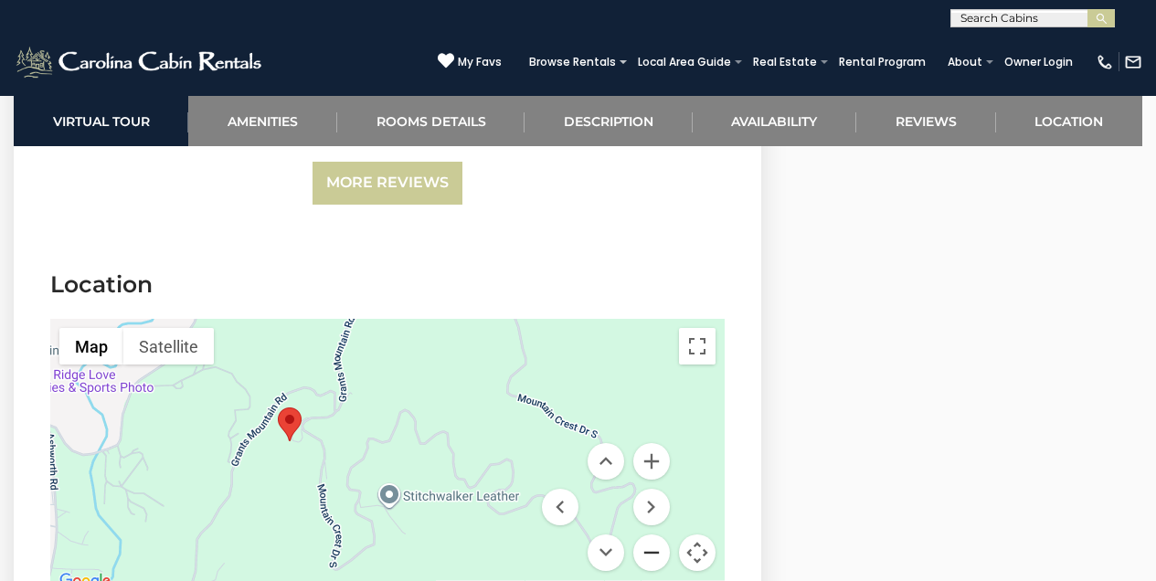
click at [651, 535] on button "Zoom out" at bounding box center [651, 553] width 37 height 37
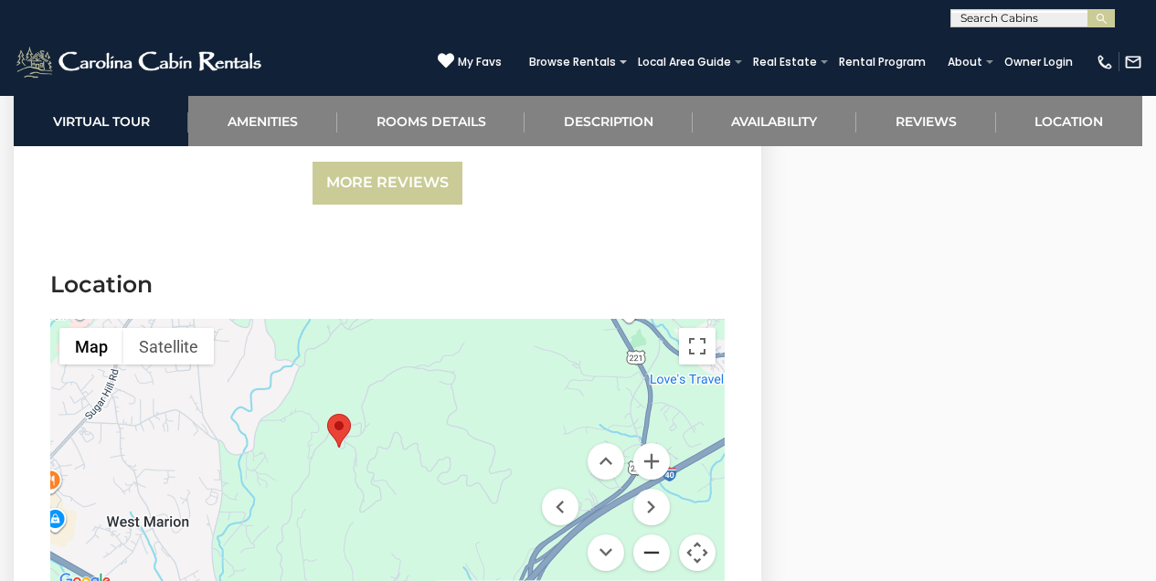
click at [651, 535] on button "Zoom out" at bounding box center [651, 553] width 37 height 37
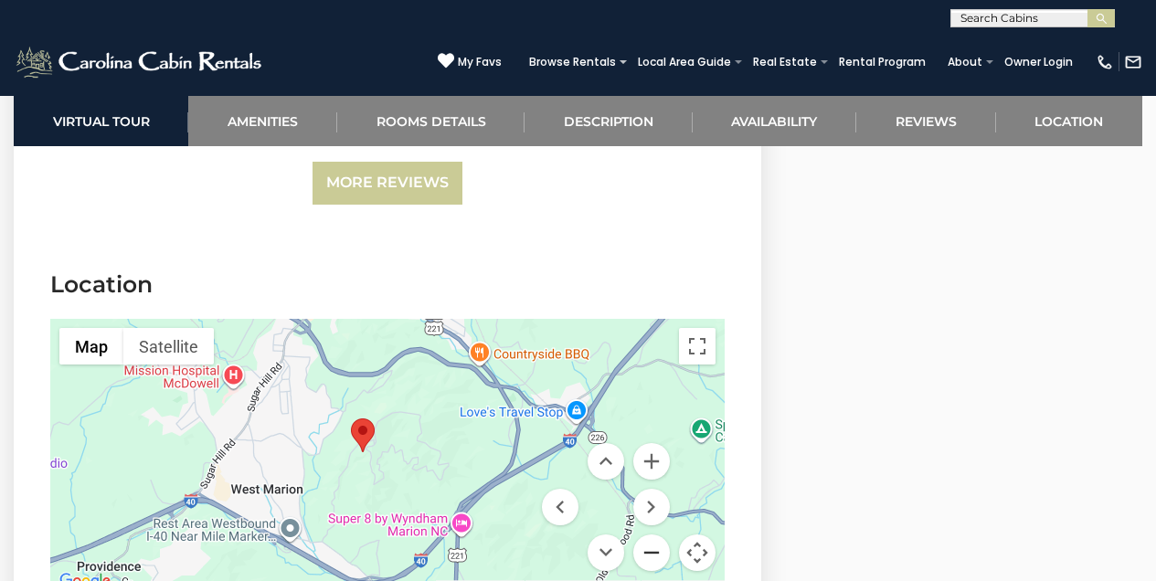
click at [649, 535] on button "Zoom out" at bounding box center [651, 553] width 37 height 37
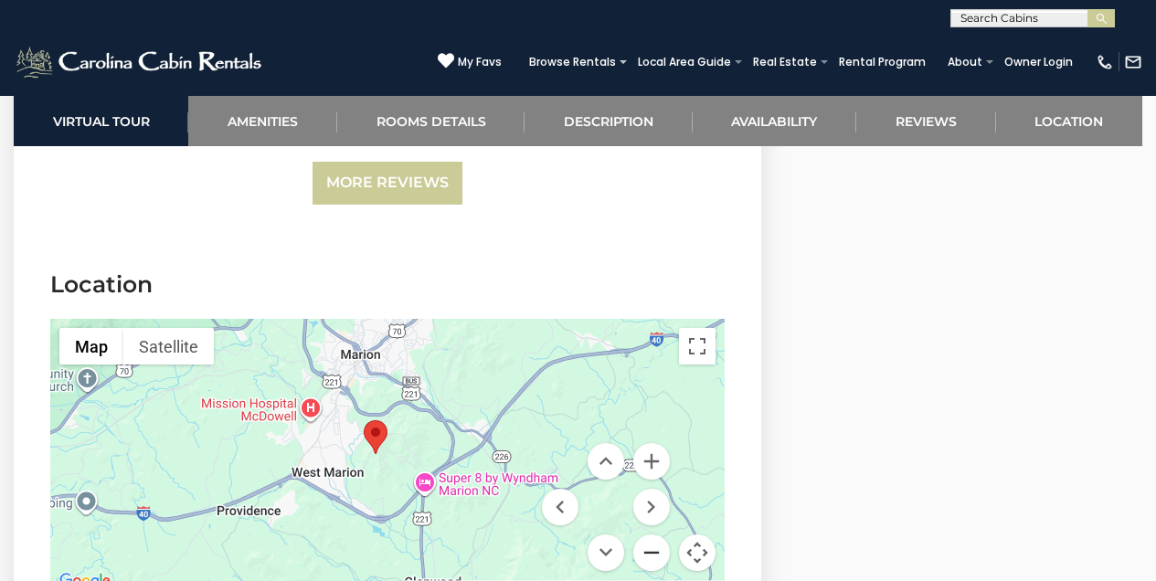
click at [649, 535] on button "Zoom out" at bounding box center [651, 553] width 37 height 37
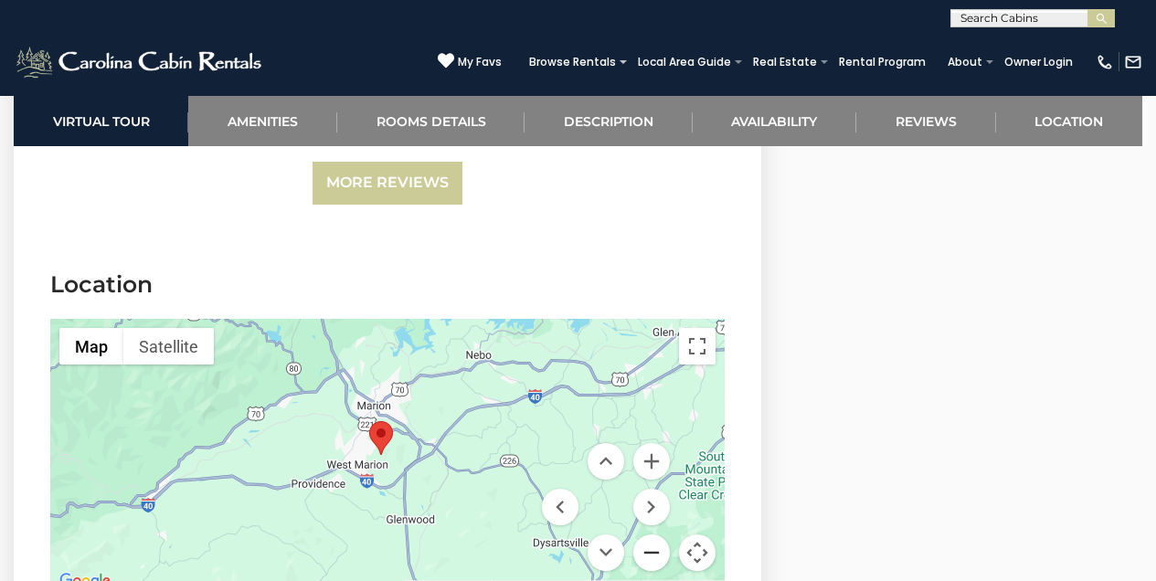
click at [649, 535] on button "Zoom out" at bounding box center [651, 553] width 37 height 37
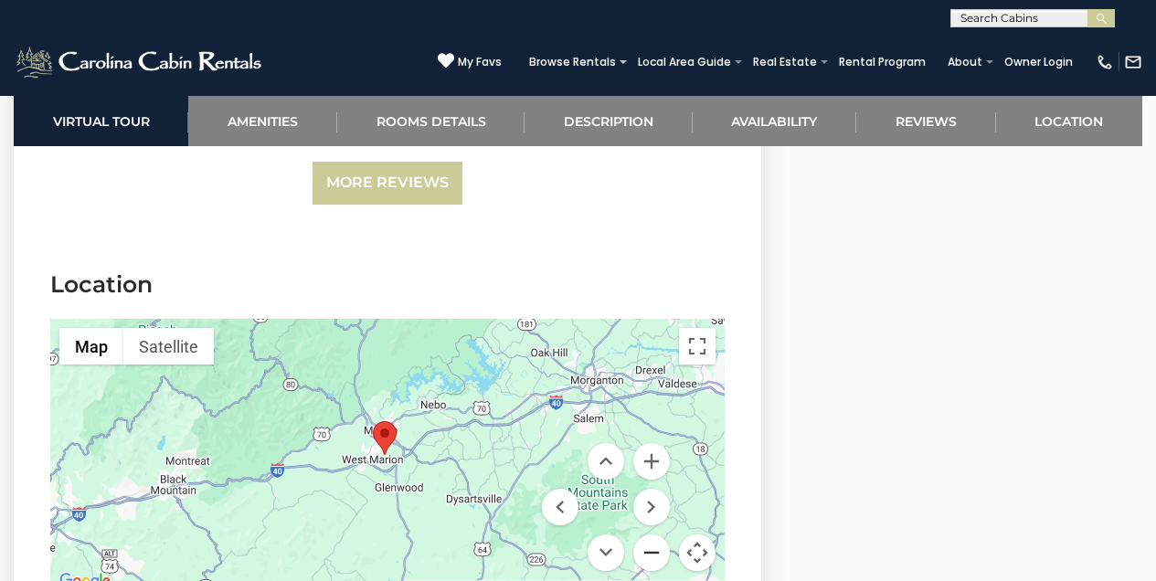
click at [648, 535] on button "Zoom out" at bounding box center [651, 553] width 37 height 37
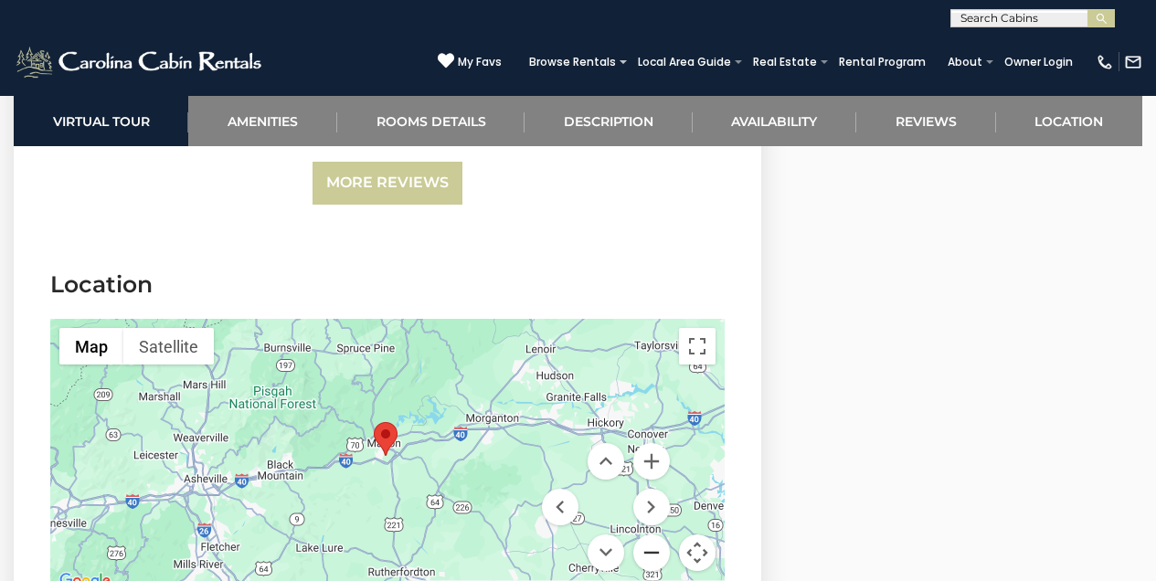
click at [648, 535] on button "Zoom out" at bounding box center [651, 553] width 37 height 37
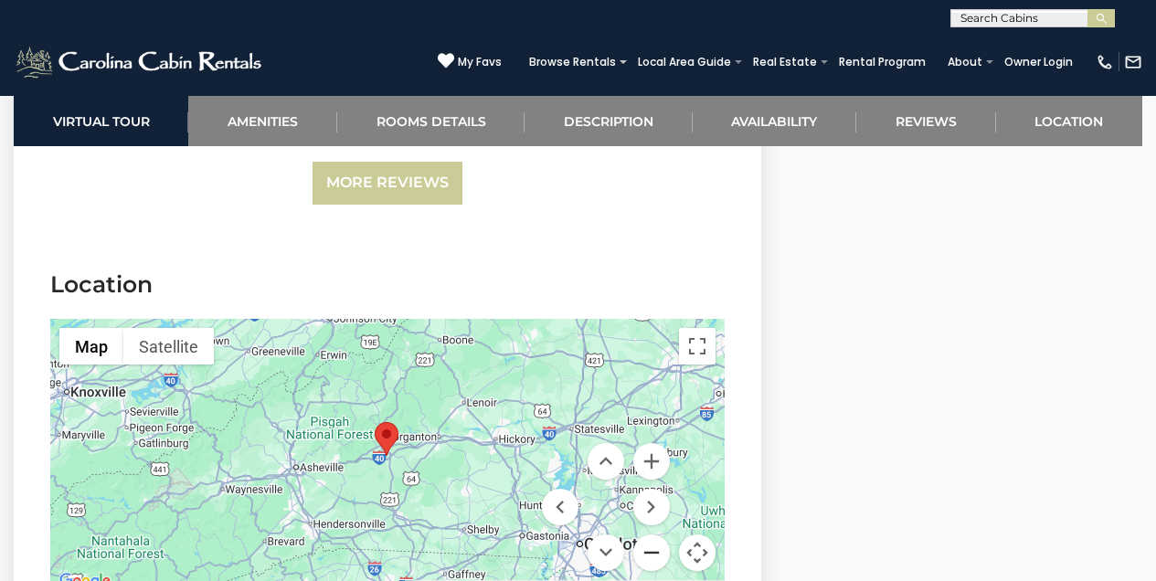
click at [648, 535] on button "Zoom out" at bounding box center [651, 553] width 37 height 37
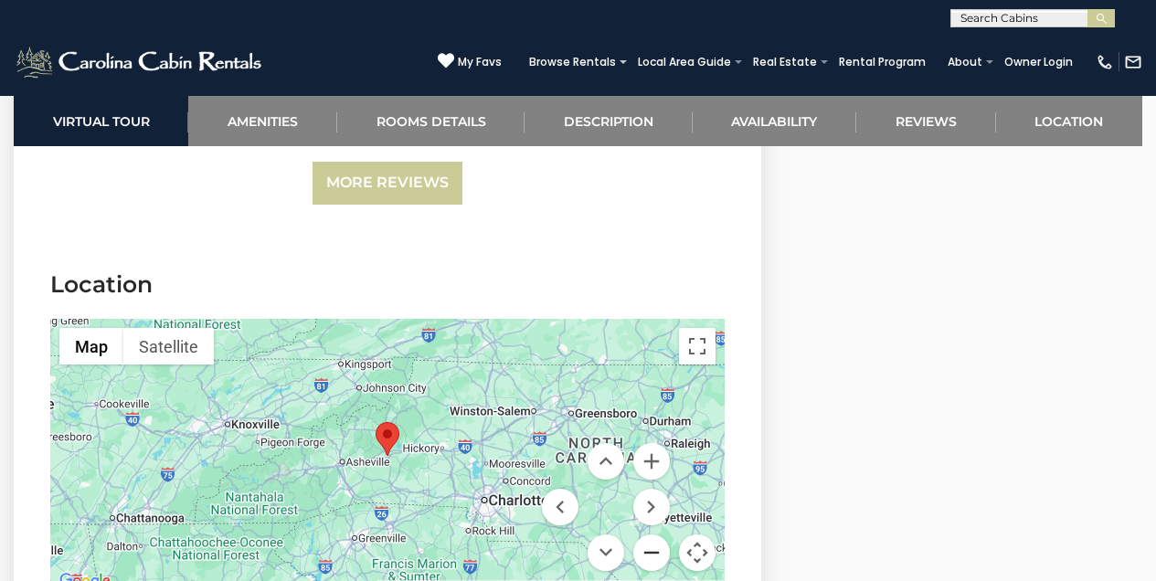
click at [650, 535] on button "Zoom out" at bounding box center [651, 553] width 37 height 37
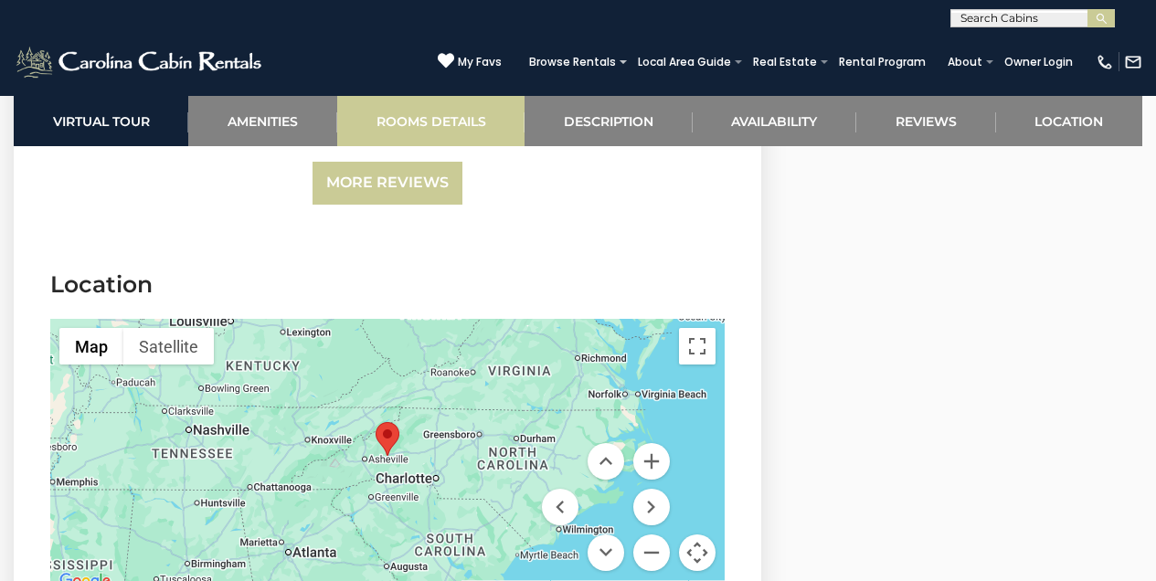
click at [438, 106] on link "Rooms Details" at bounding box center [430, 121] width 187 height 50
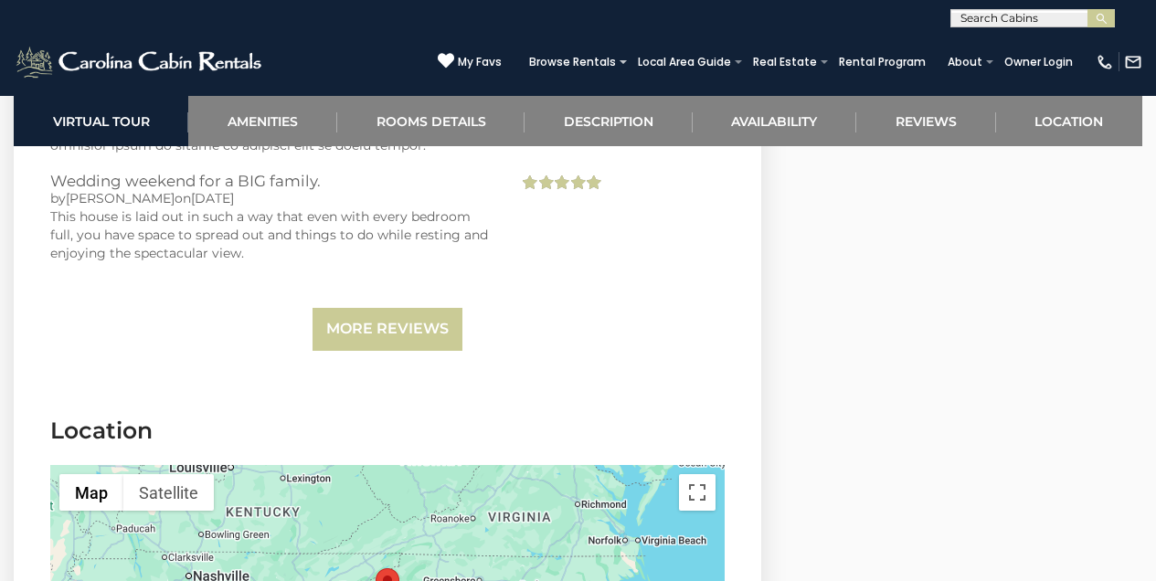
scroll to position [5905, 0]
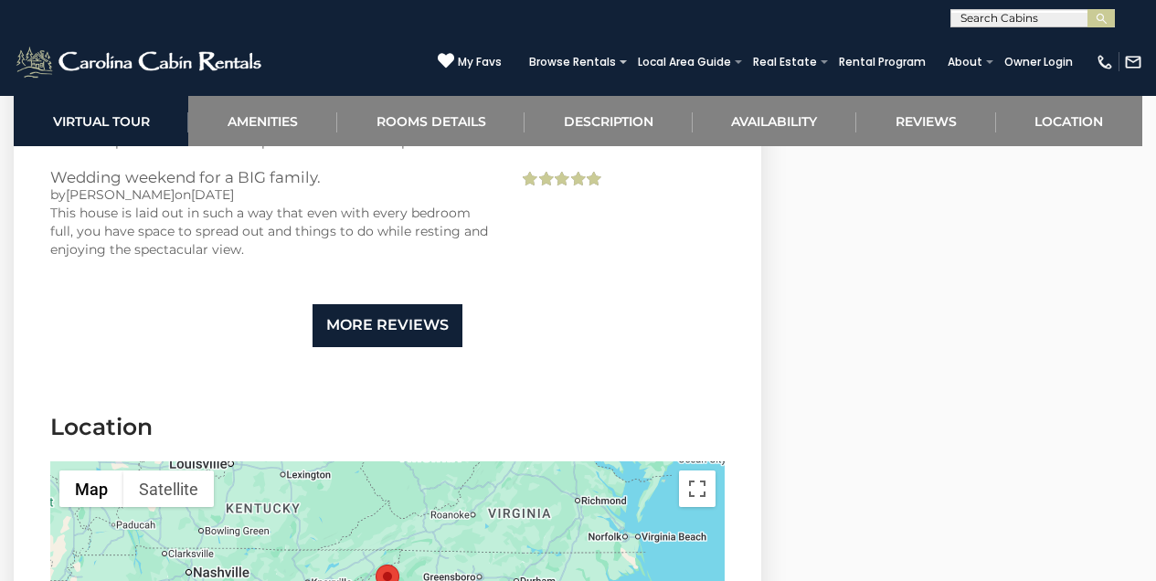
click at [371, 304] on link "More Reviews" at bounding box center [387, 325] width 150 height 43
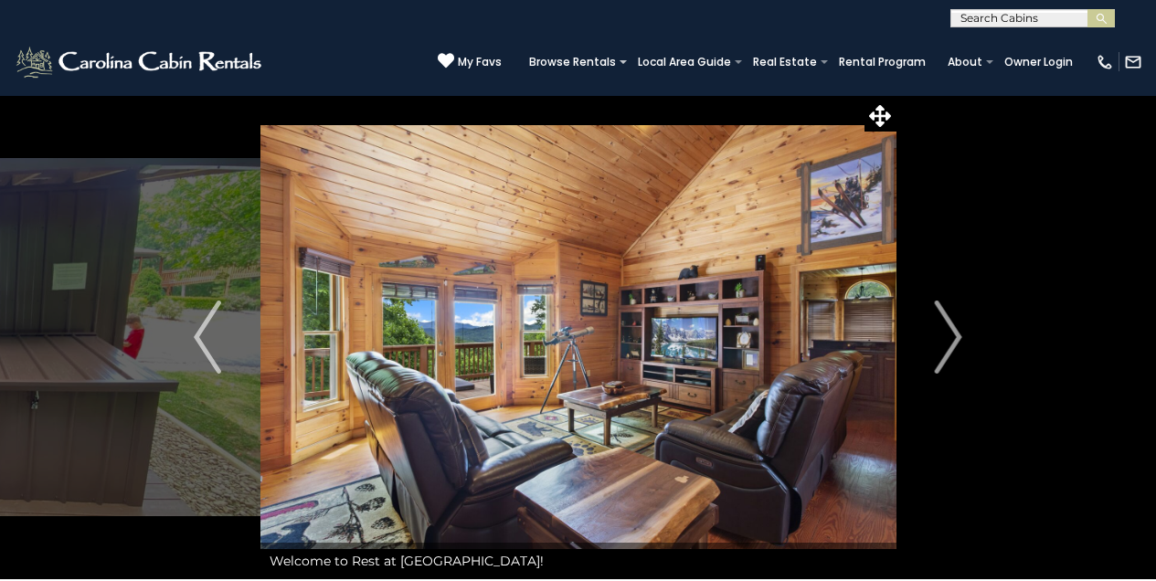
scroll to position [0, 0]
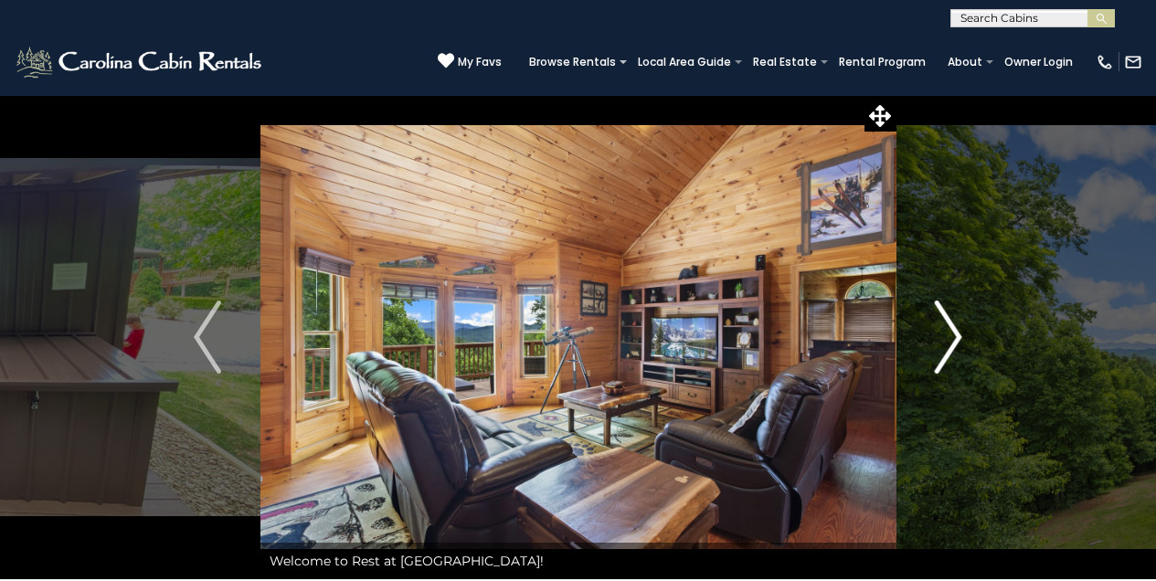
click at [958, 338] on img "Next" at bounding box center [948, 337] width 27 height 73
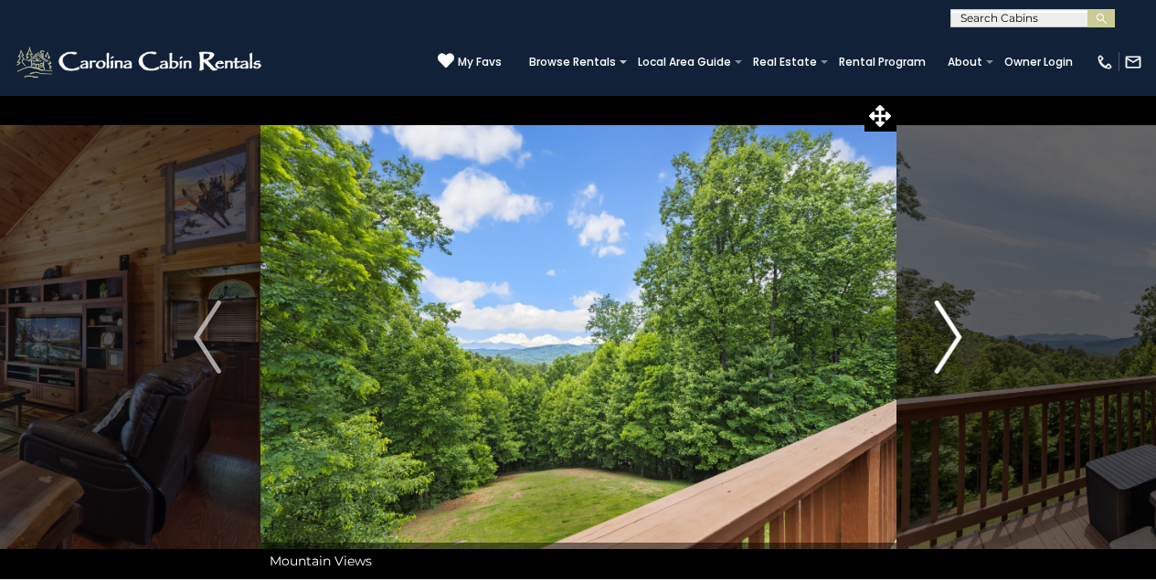
click at [950, 333] on img "Next" at bounding box center [948, 337] width 27 height 73
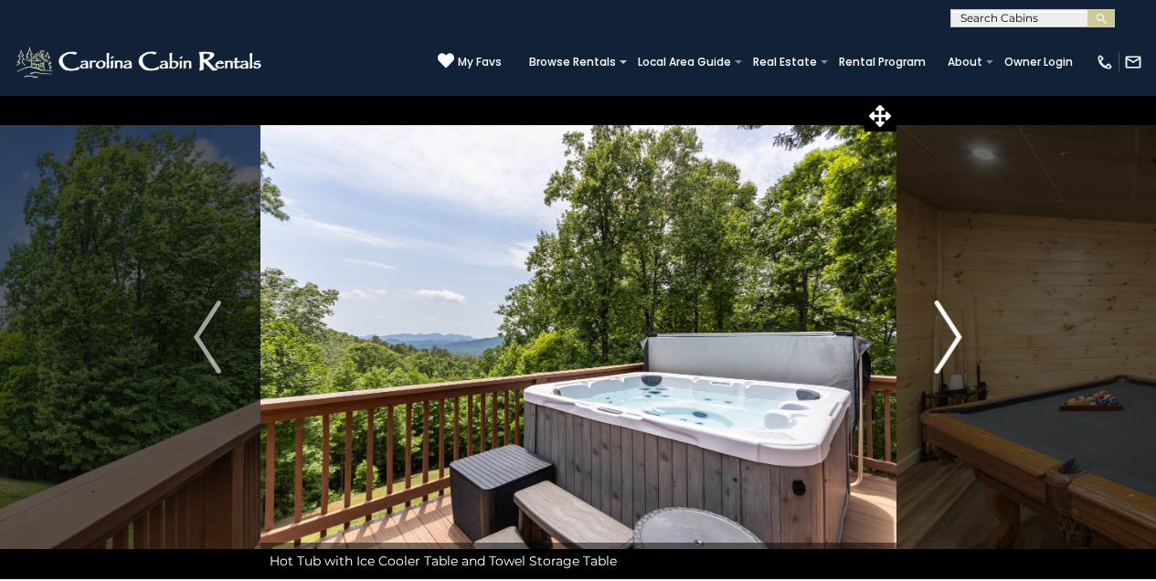
click at [953, 330] on img "Next" at bounding box center [948, 337] width 27 height 73
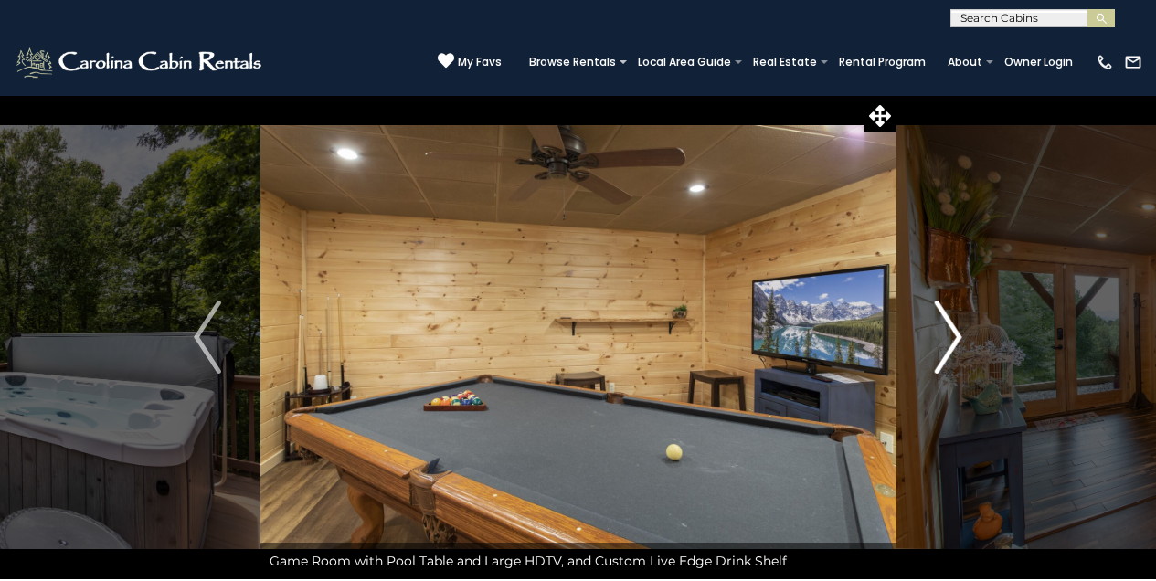
click at [951, 329] on img "Next" at bounding box center [948, 337] width 27 height 73
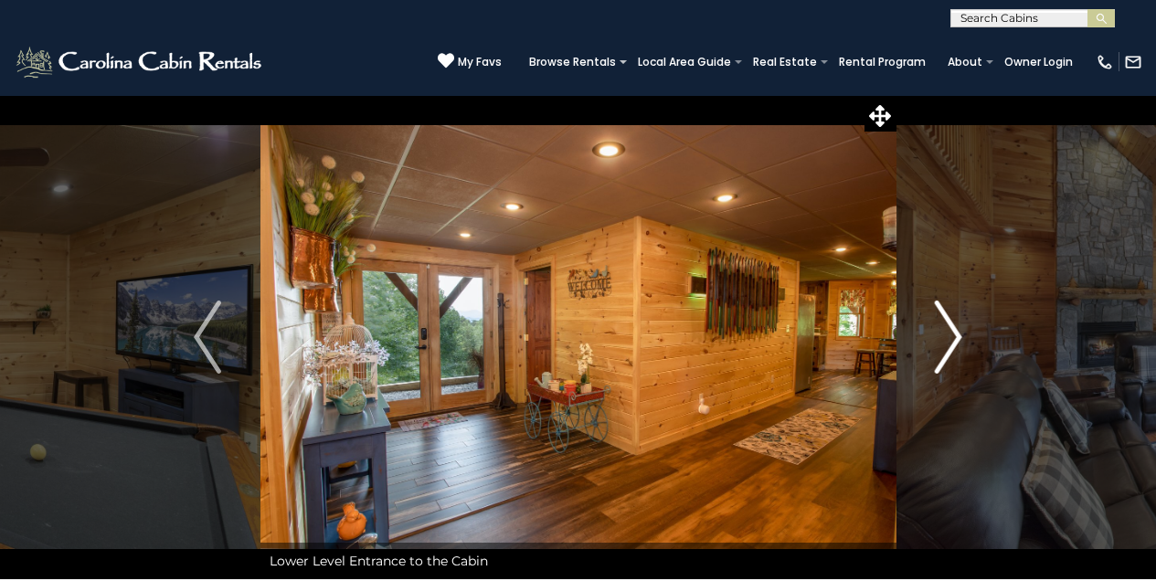
click at [957, 330] on img "Next" at bounding box center [948, 337] width 27 height 73
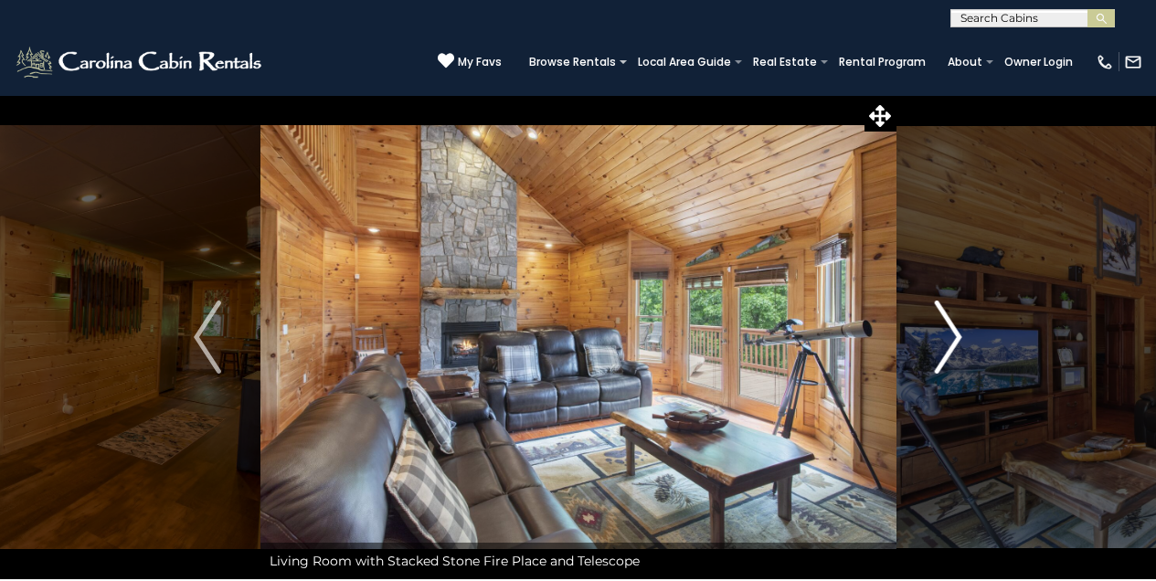
click at [952, 331] on img "Next" at bounding box center [948, 337] width 27 height 73
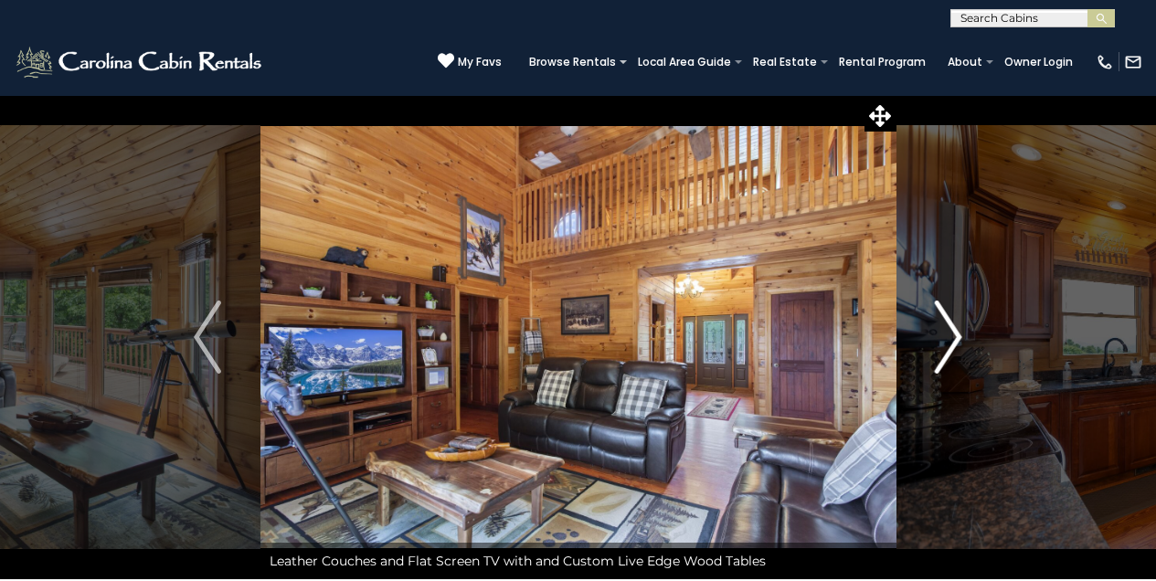
click at [952, 332] on img "Next" at bounding box center [948, 337] width 27 height 73
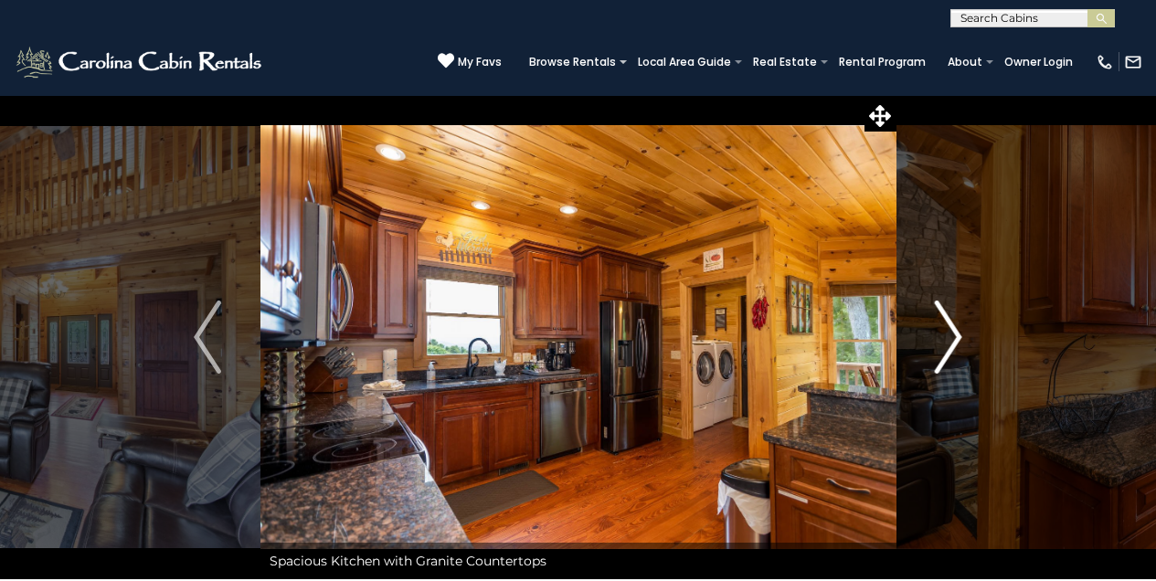
click at [959, 335] on img "Next" at bounding box center [948, 337] width 27 height 73
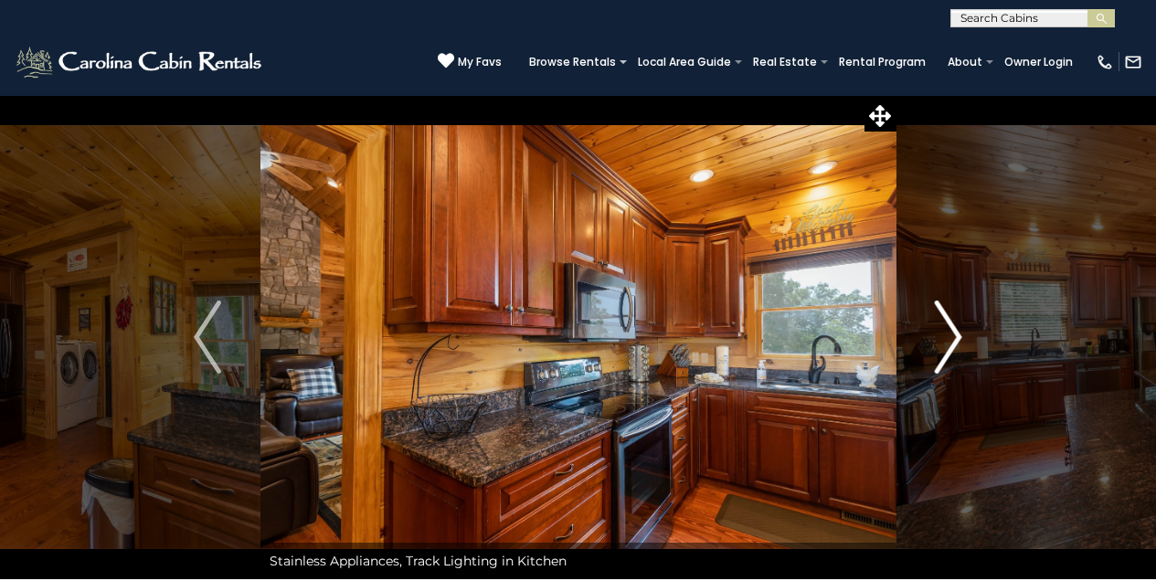
click at [958, 334] on img "Next" at bounding box center [948, 337] width 27 height 73
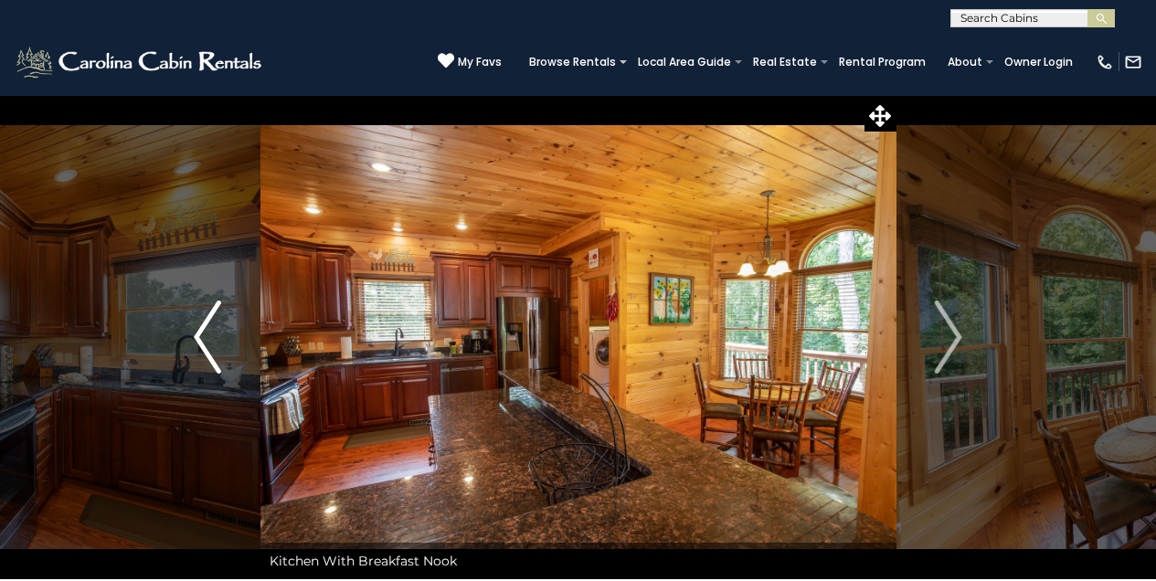
click at [198, 334] on img "Previous" at bounding box center [207, 337] width 27 height 73
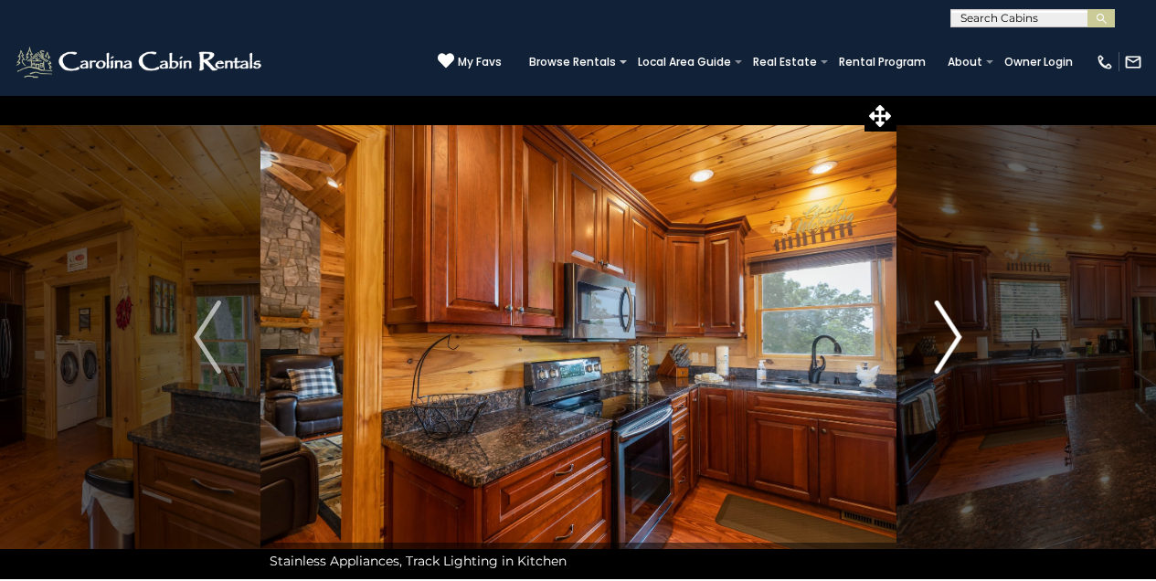
click at [954, 333] on img "Next" at bounding box center [948, 337] width 27 height 73
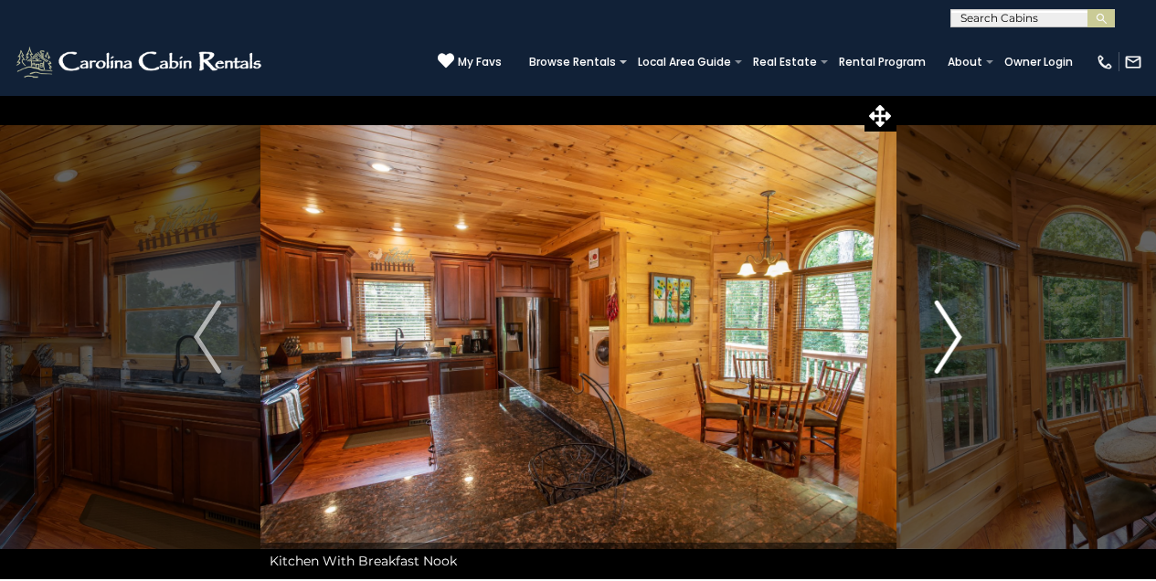
click at [954, 333] on img "Next" at bounding box center [948, 337] width 27 height 73
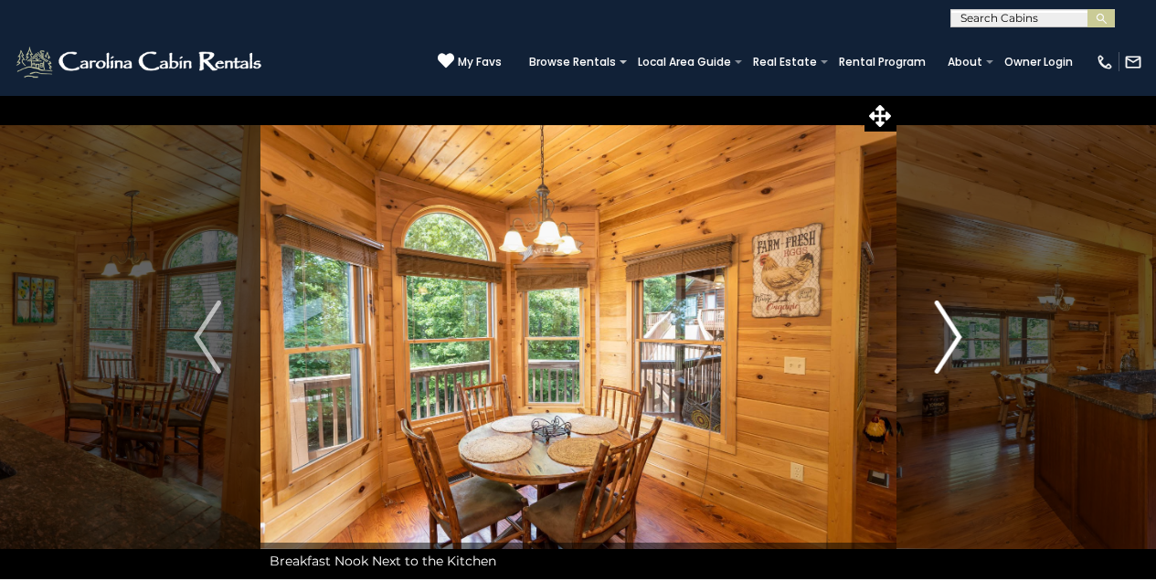
click at [954, 333] on img "Next" at bounding box center [948, 337] width 27 height 73
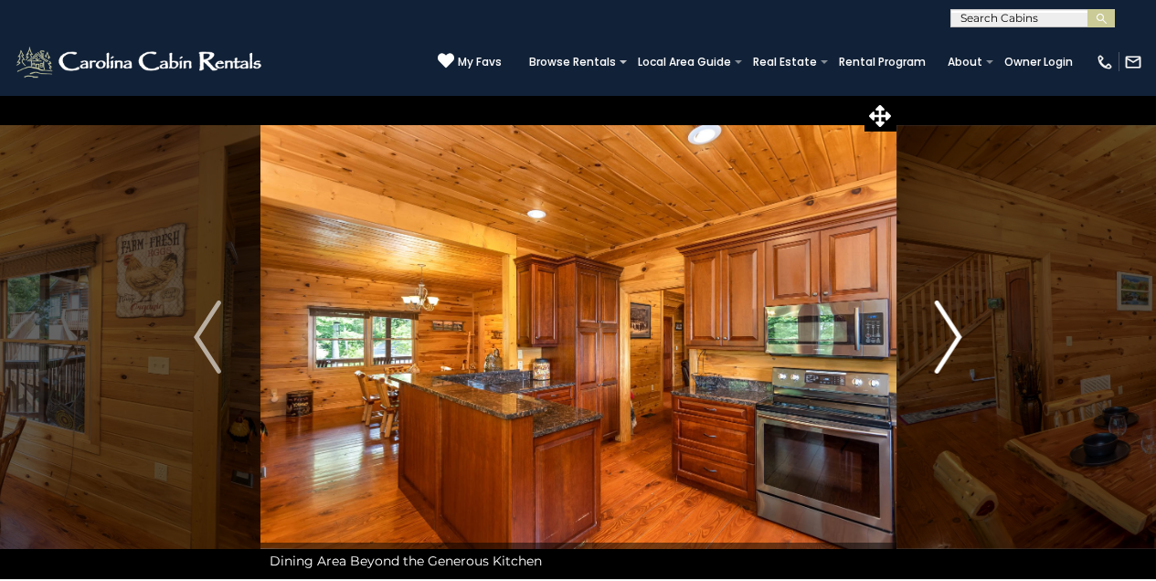
click at [954, 333] on img "Next" at bounding box center [948, 337] width 27 height 73
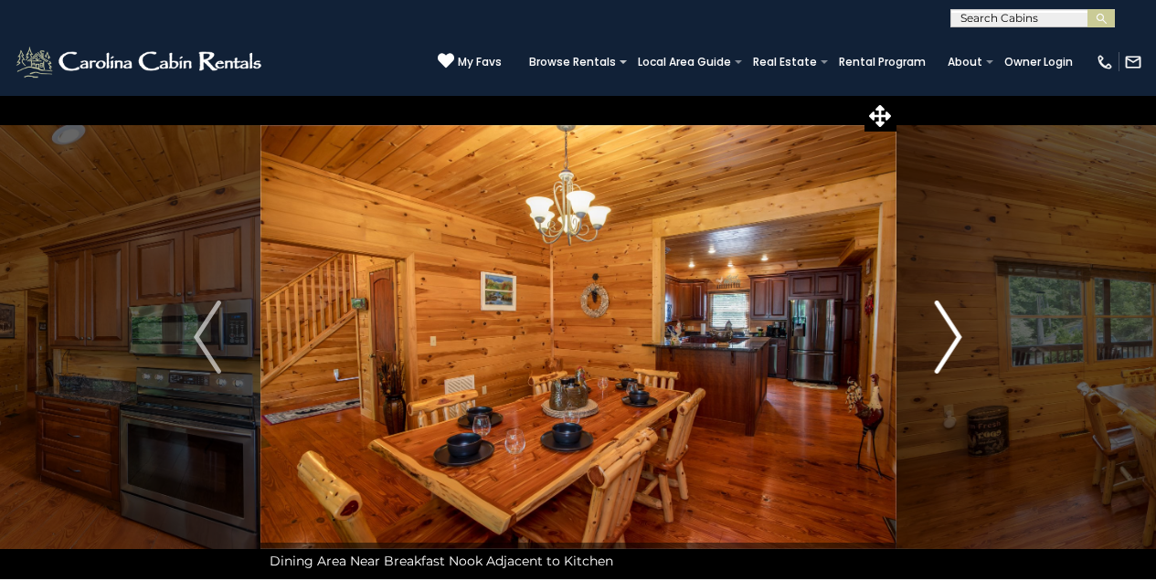
click at [954, 333] on img "Next" at bounding box center [948, 337] width 27 height 73
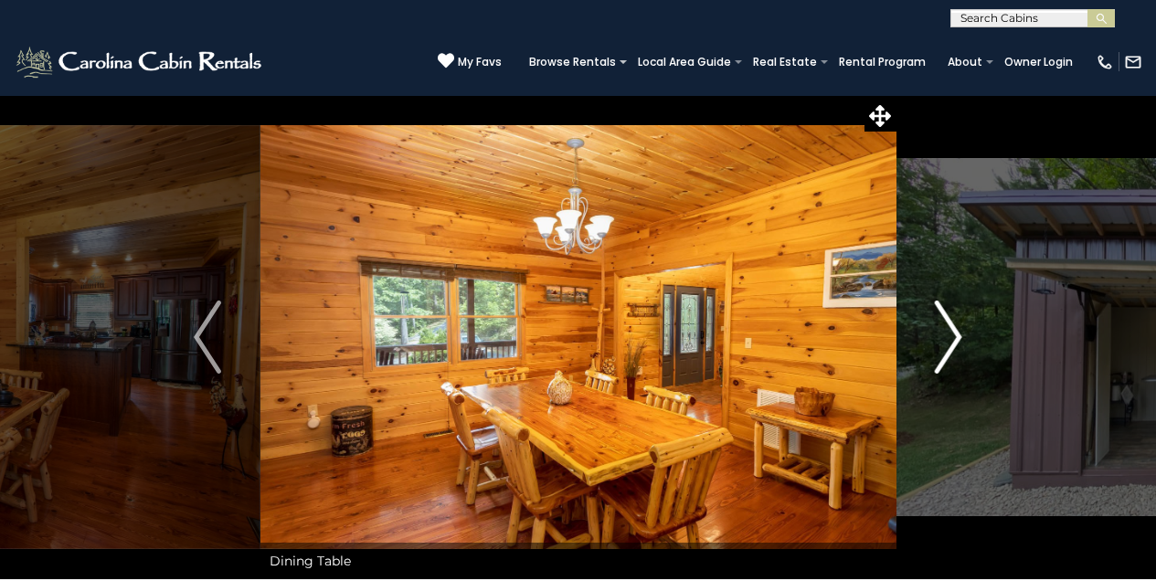
click at [954, 333] on img "Next" at bounding box center [948, 337] width 27 height 73
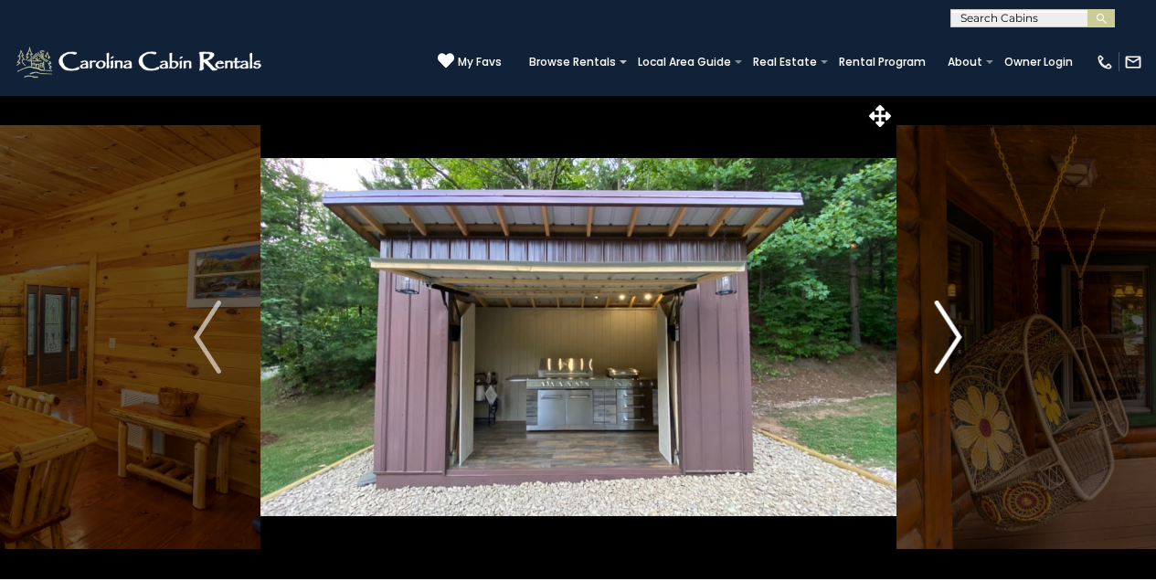
click at [954, 333] on img "Next" at bounding box center [948, 337] width 27 height 73
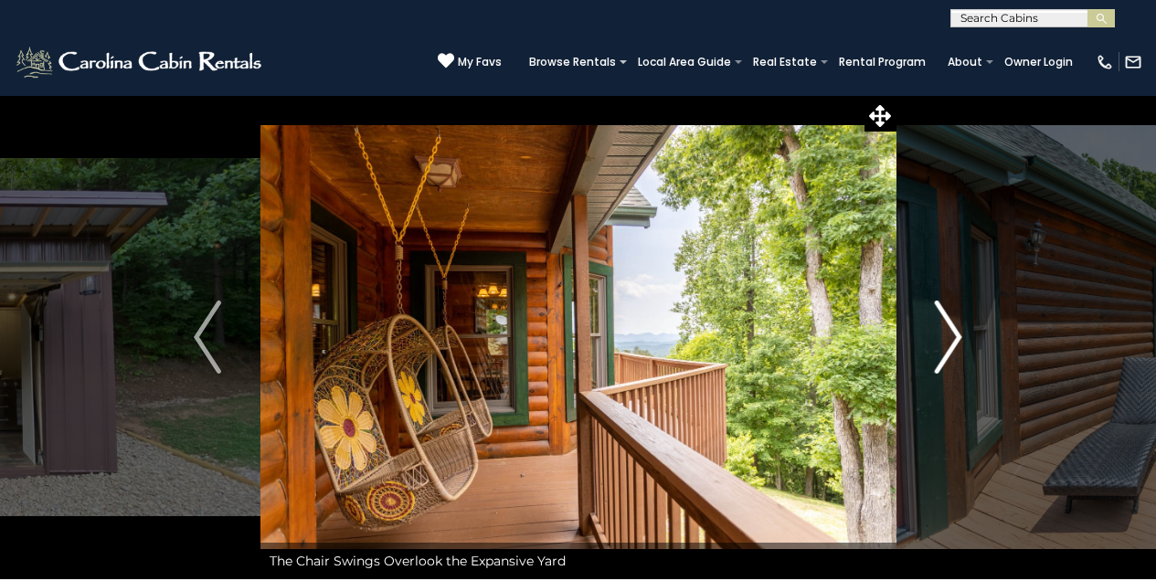
click at [953, 328] on img "Next" at bounding box center [948, 337] width 27 height 73
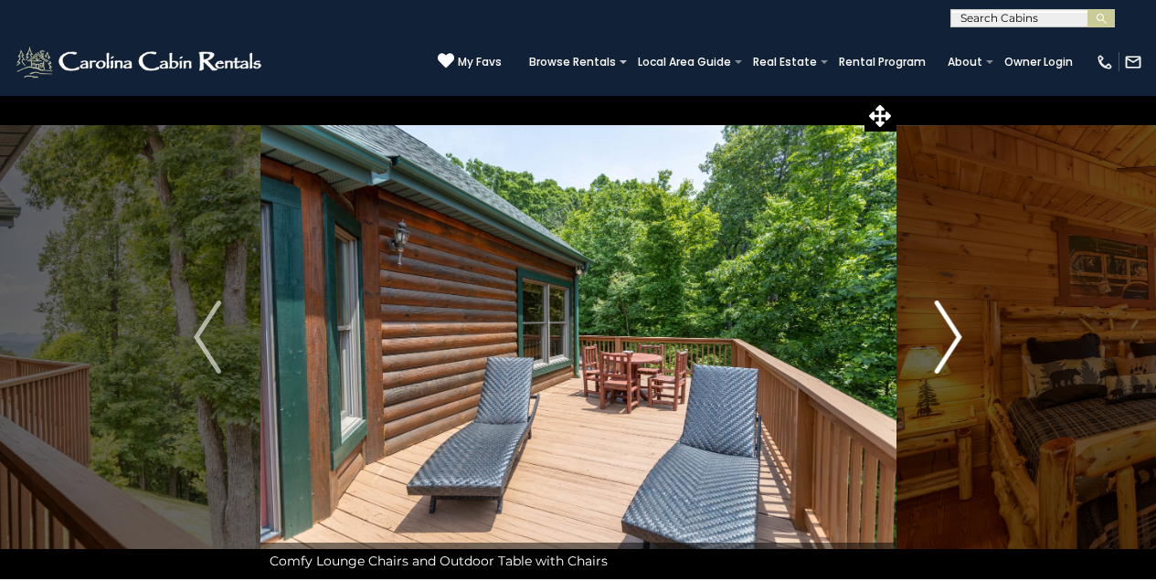
click at [954, 328] on img "Next" at bounding box center [948, 337] width 27 height 73
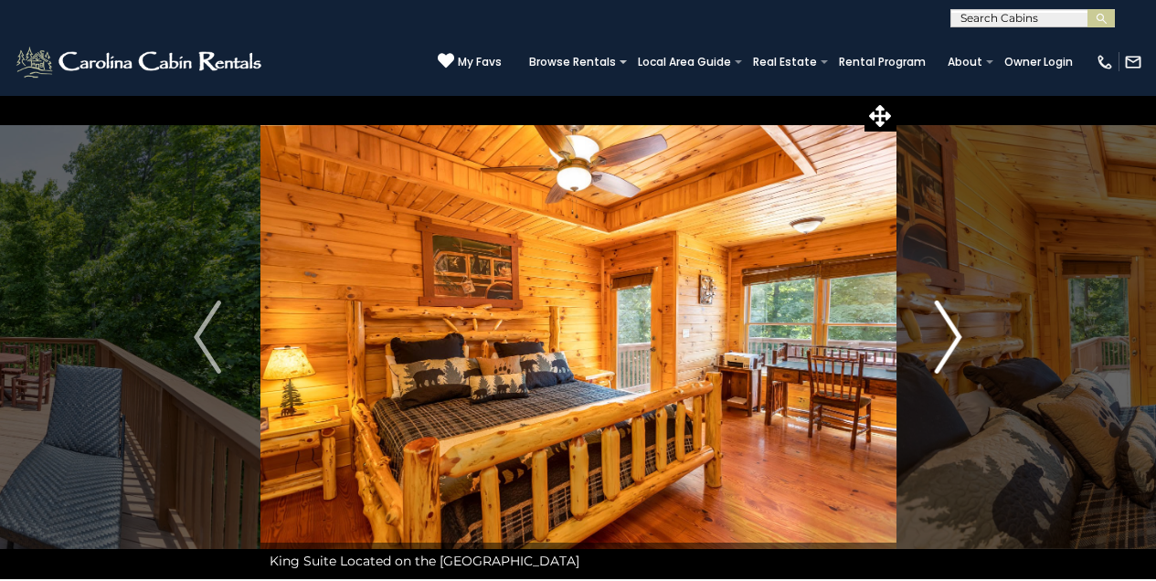
click at [935, 322] on img "Next" at bounding box center [948, 337] width 27 height 73
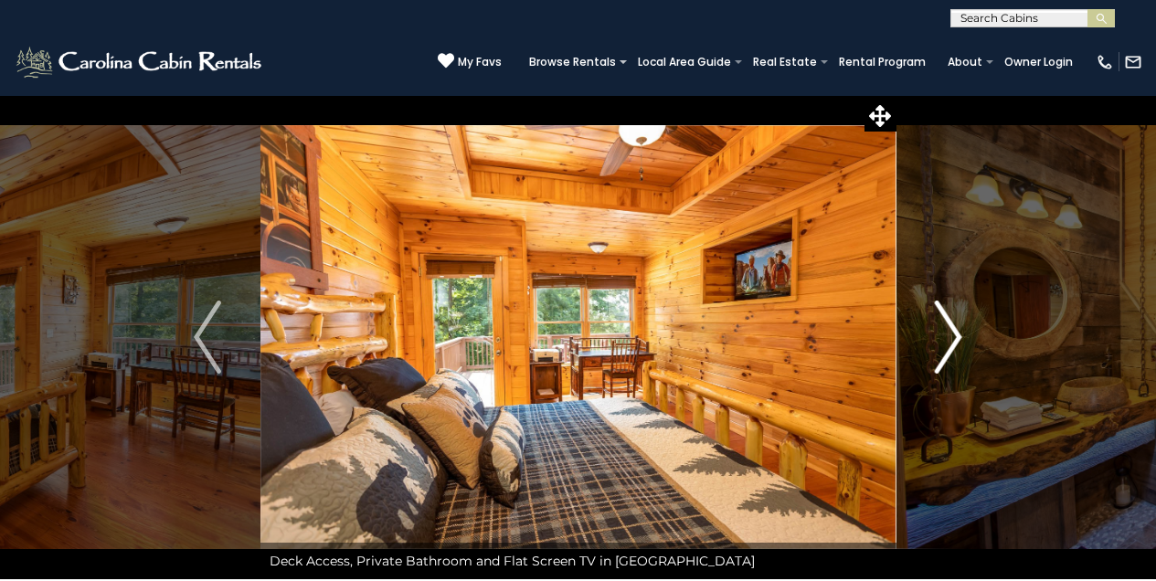
click at [951, 338] on img "Next" at bounding box center [948, 337] width 27 height 73
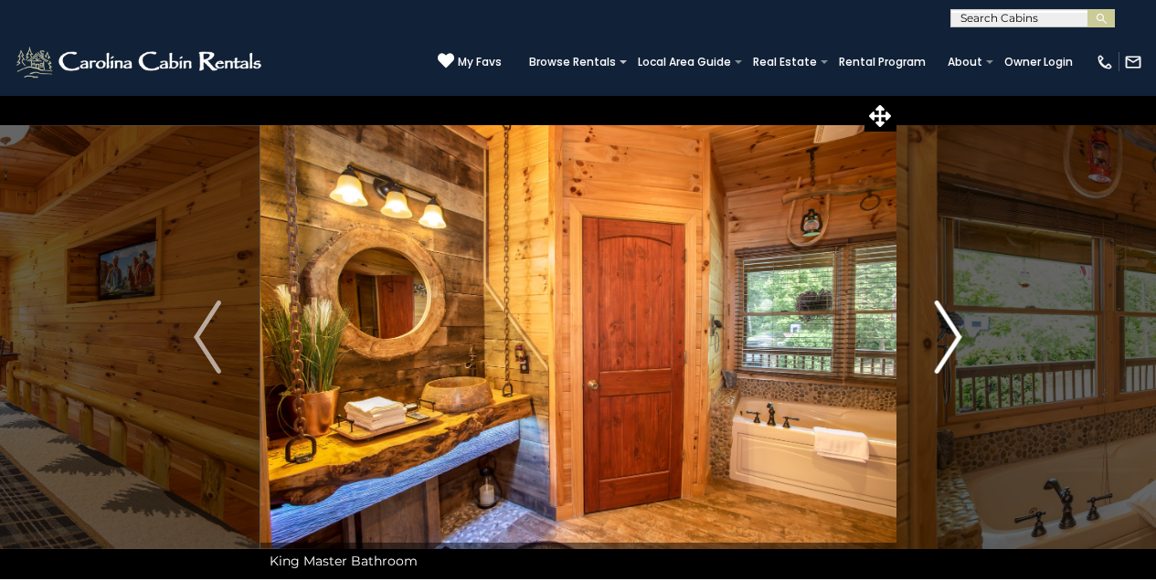
click at [953, 332] on img "Next" at bounding box center [948, 337] width 27 height 73
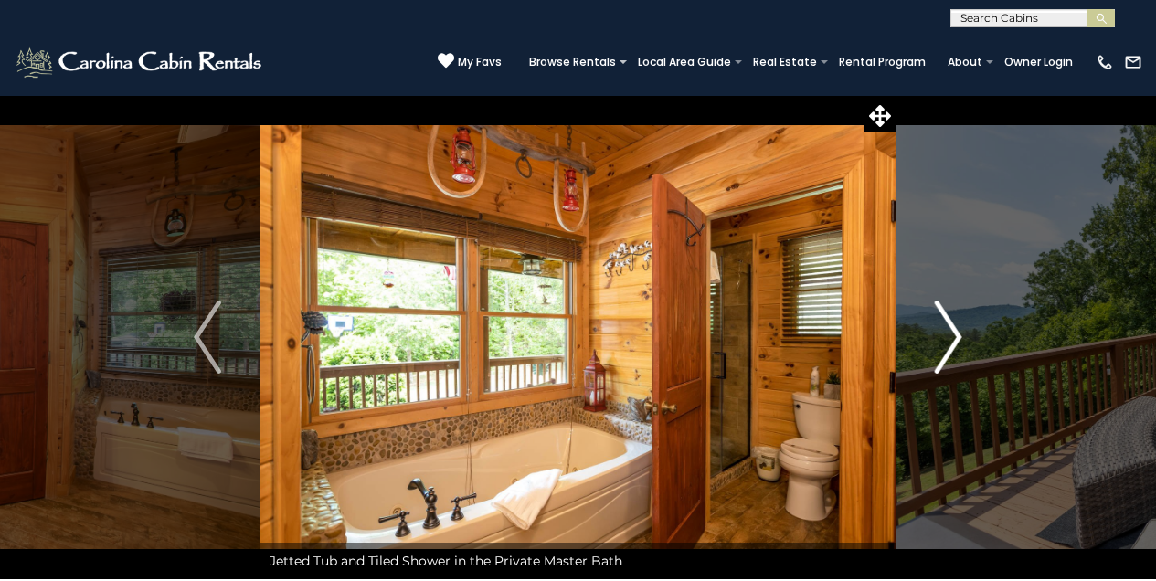
click at [953, 332] on img "Next" at bounding box center [948, 337] width 27 height 73
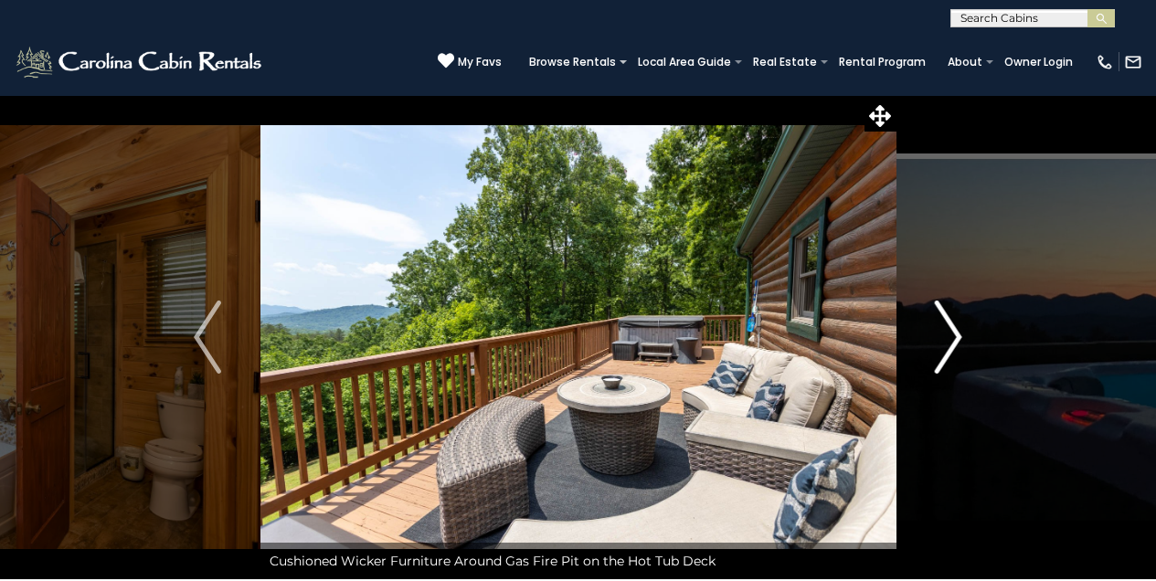
click at [944, 337] on img "Next" at bounding box center [948, 337] width 27 height 73
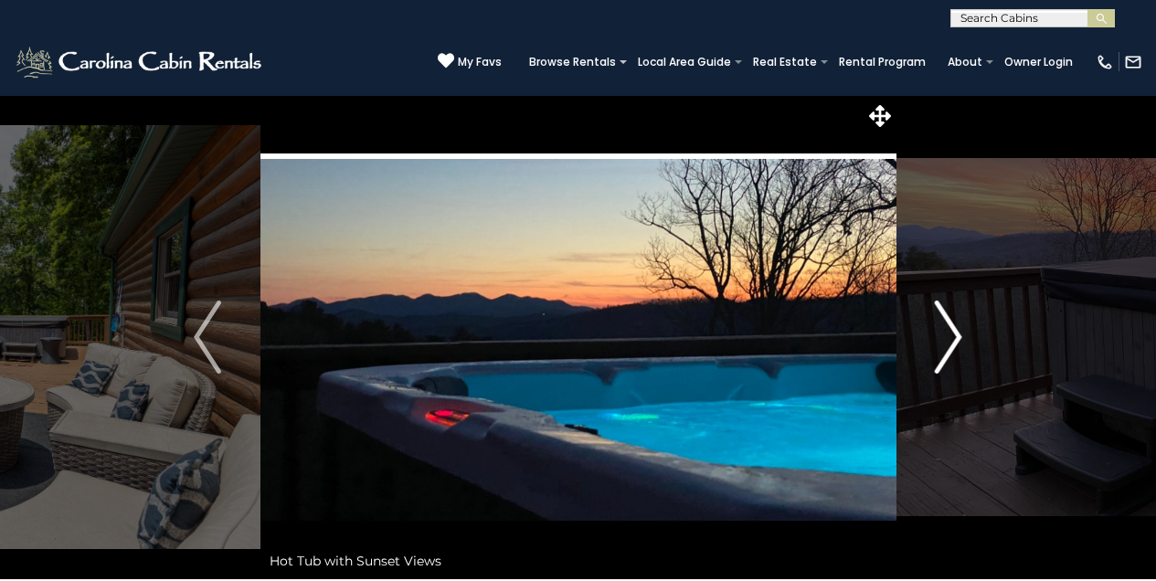
click at [959, 338] on img "Next" at bounding box center [948, 337] width 27 height 73
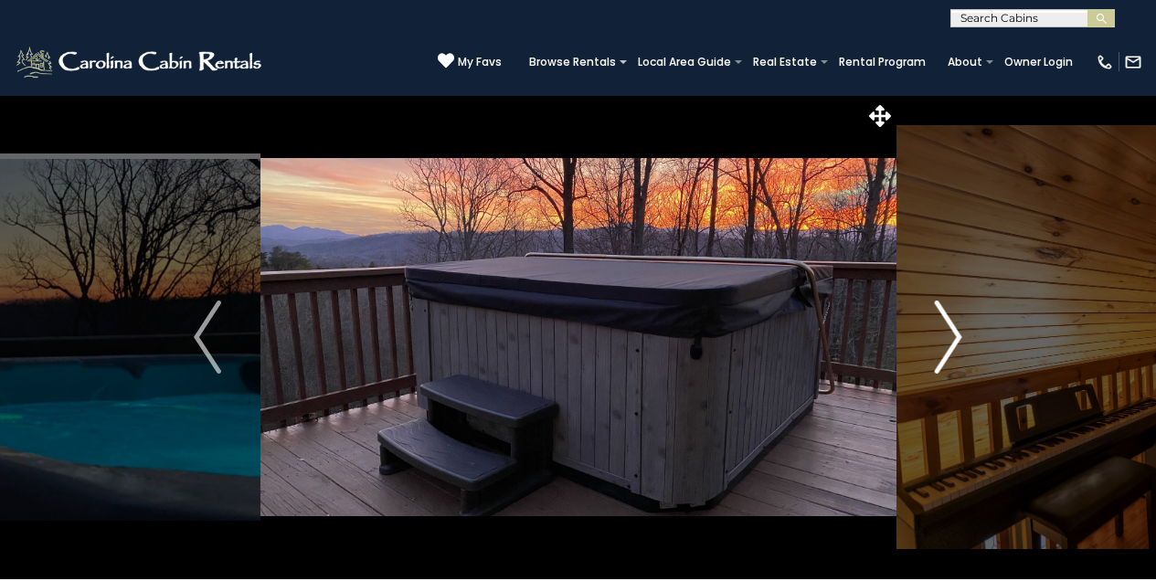
click at [959, 338] on img "Next" at bounding box center [948, 337] width 27 height 73
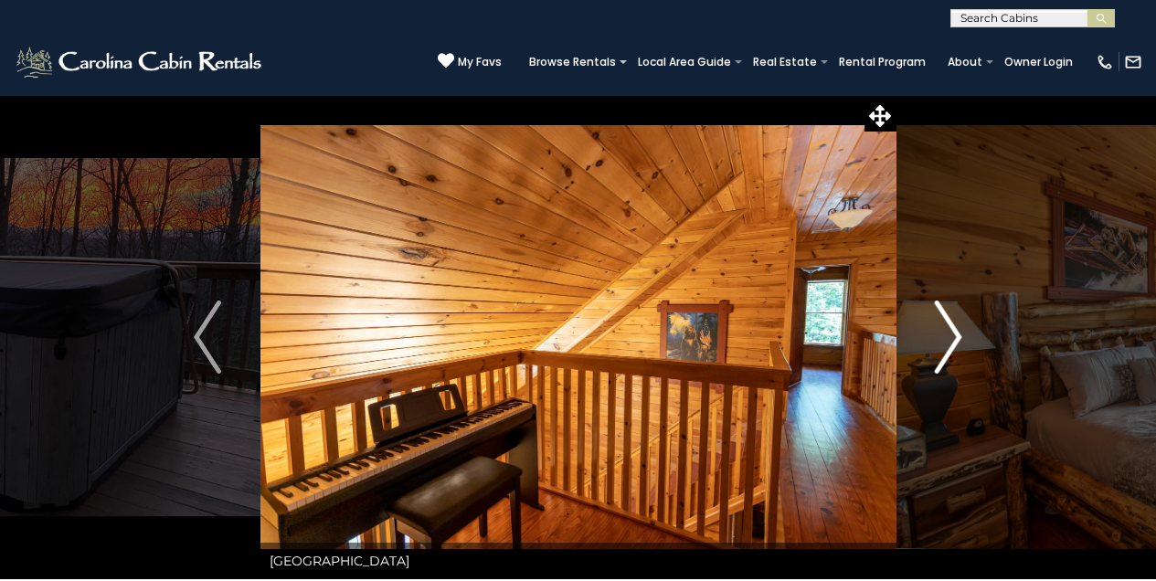
click at [958, 336] on img "Next" at bounding box center [948, 337] width 27 height 73
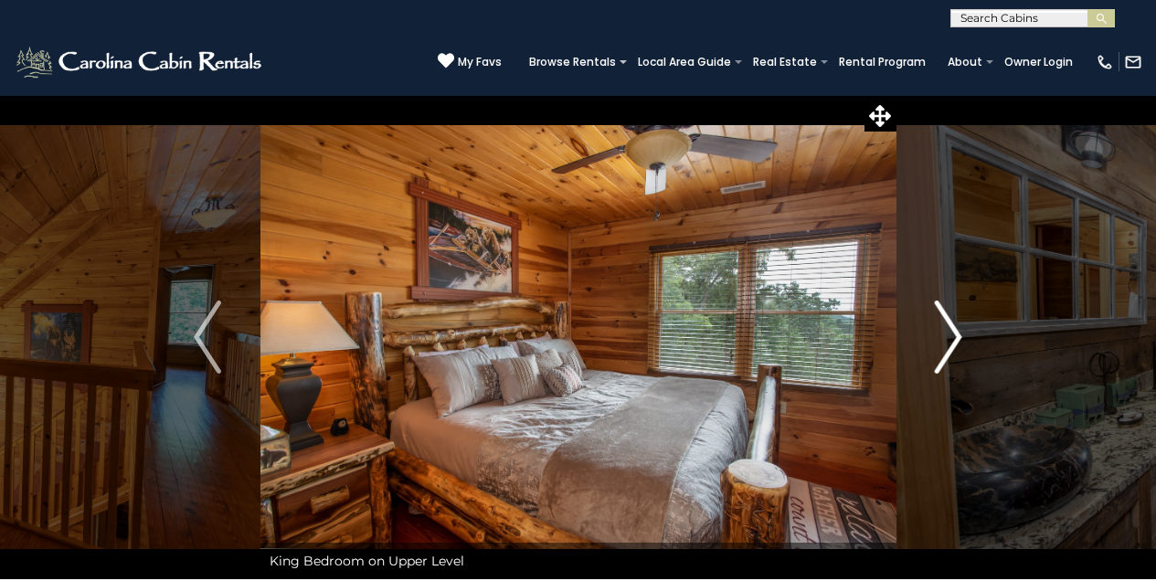
click at [952, 319] on img "Next" at bounding box center [948, 337] width 27 height 73
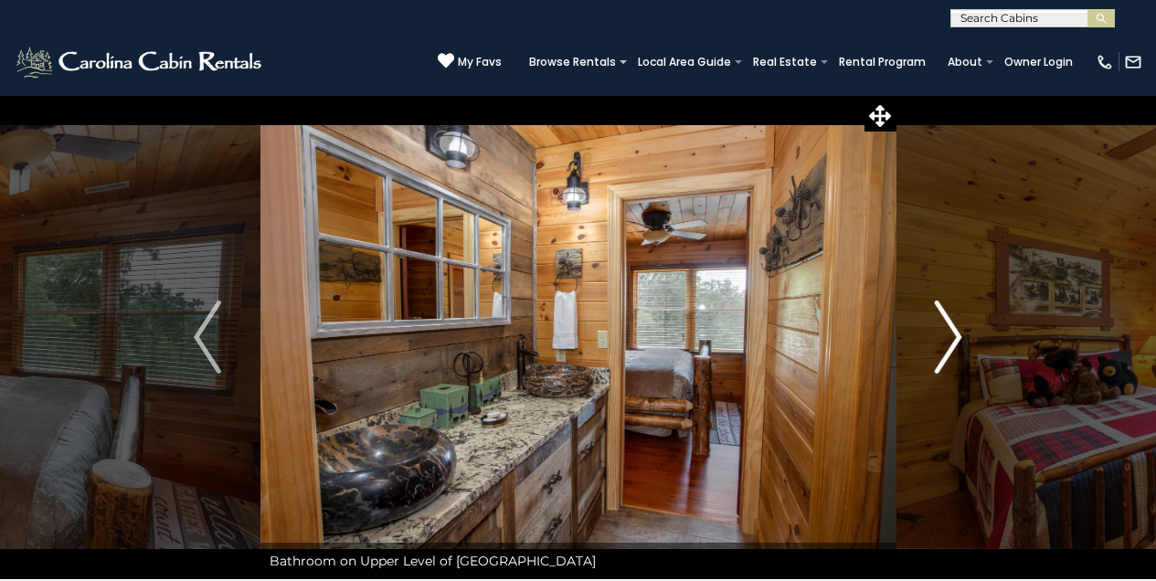
click at [950, 319] on img "Next" at bounding box center [948, 337] width 27 height 73
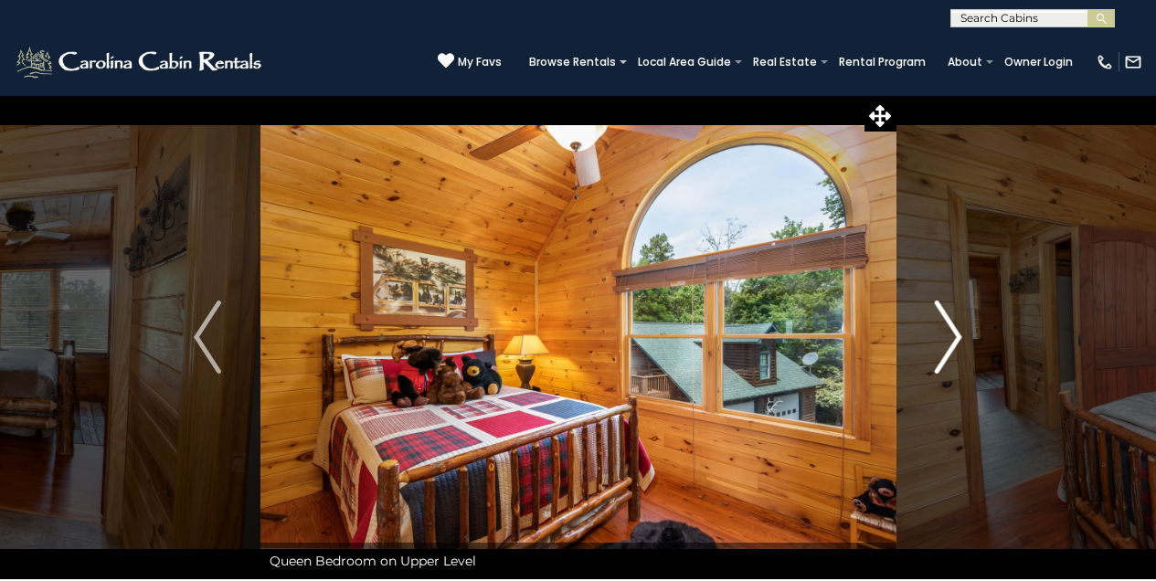
click at [955, 337] on img "Next" at bounding box center [948, 337] width 27 height 73
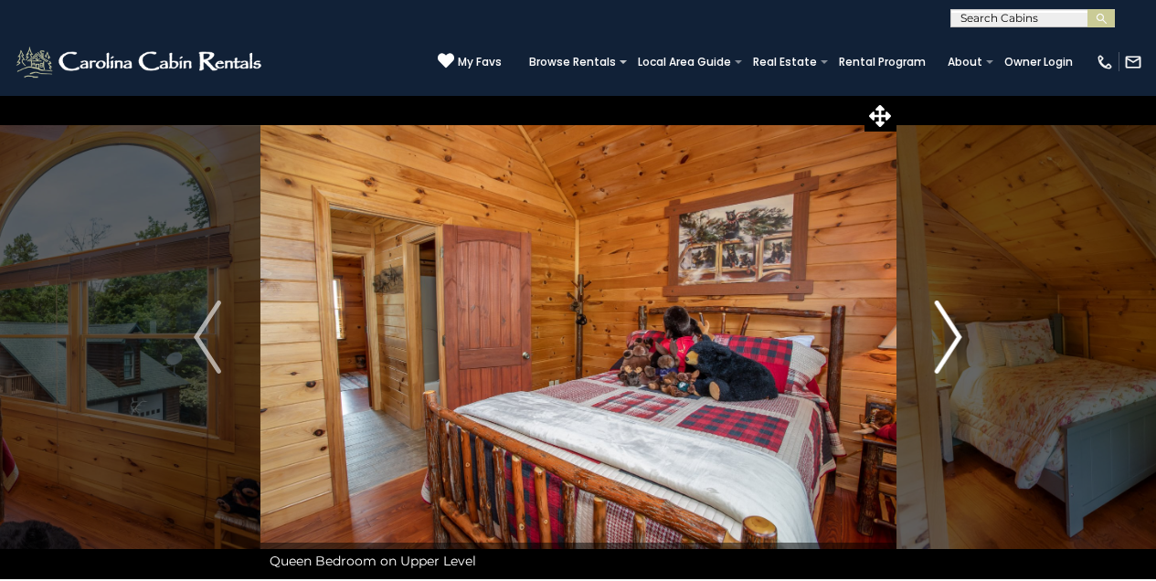
click at [953, 331] on img "Next" at bounding box center [948, 337] width 27 height 73
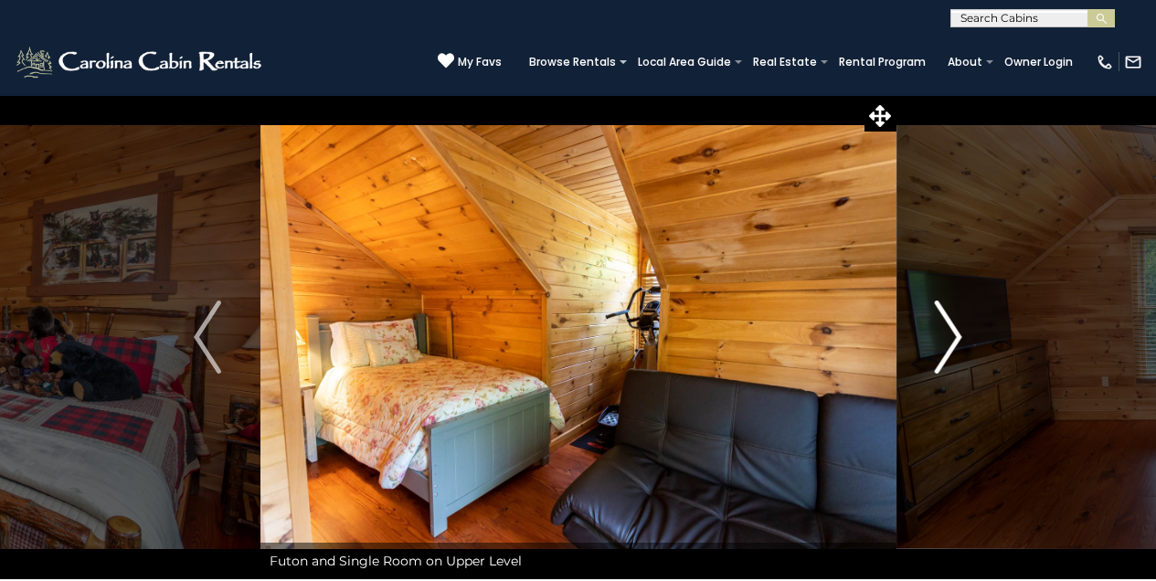
click at [951, 320] on img "Next" at bounding box center [948, 337] width 27 height 73
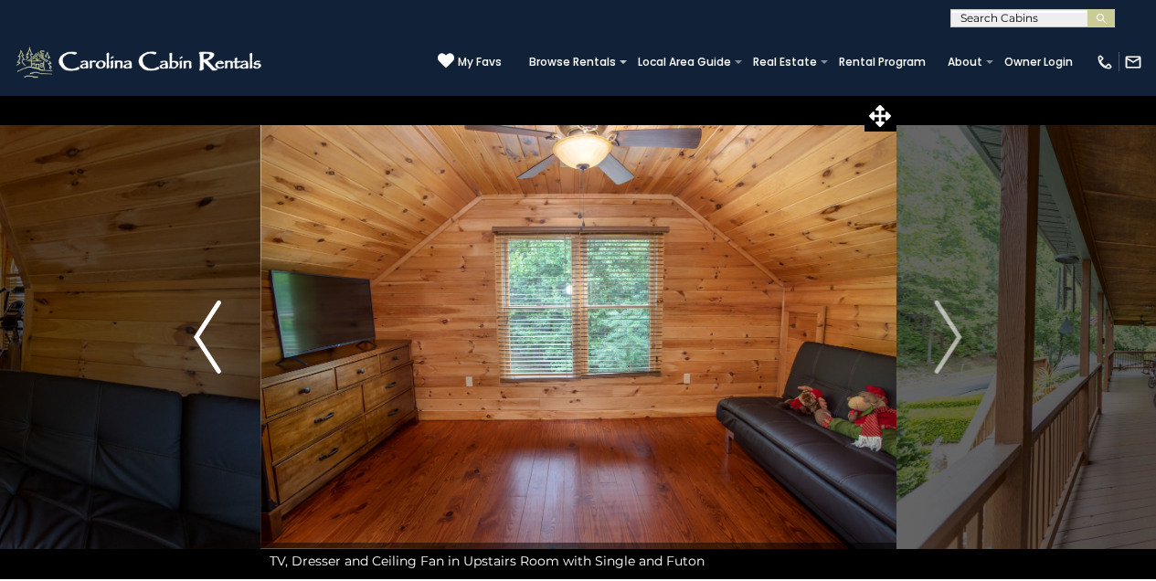
click at [200, 356] on img "Previous" at bounding box center [207, 337] width 27 height 73
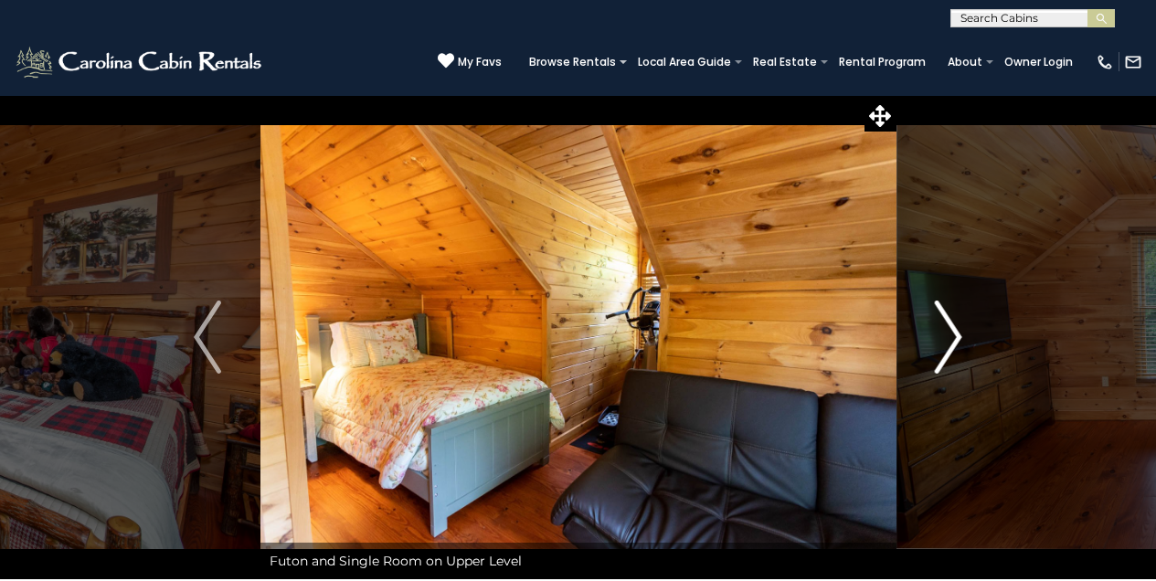
click at [960, 338] on img "Next" at bounding box center [948, 337] width 27 height 73
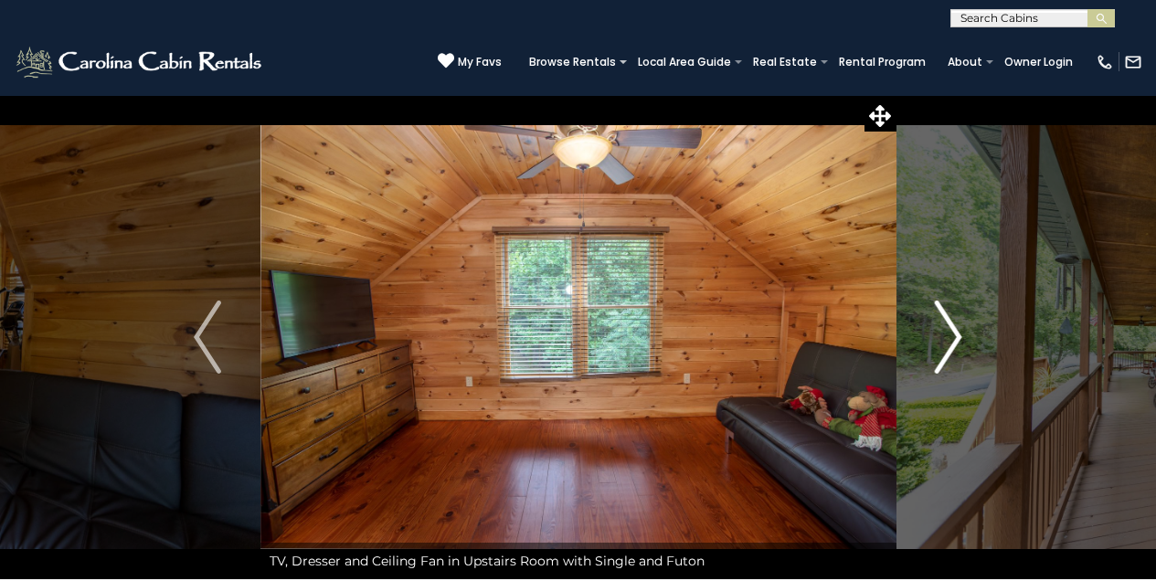
click at [955, 330] on img "Next" at bounding box center [948, 337] width 27 height 73
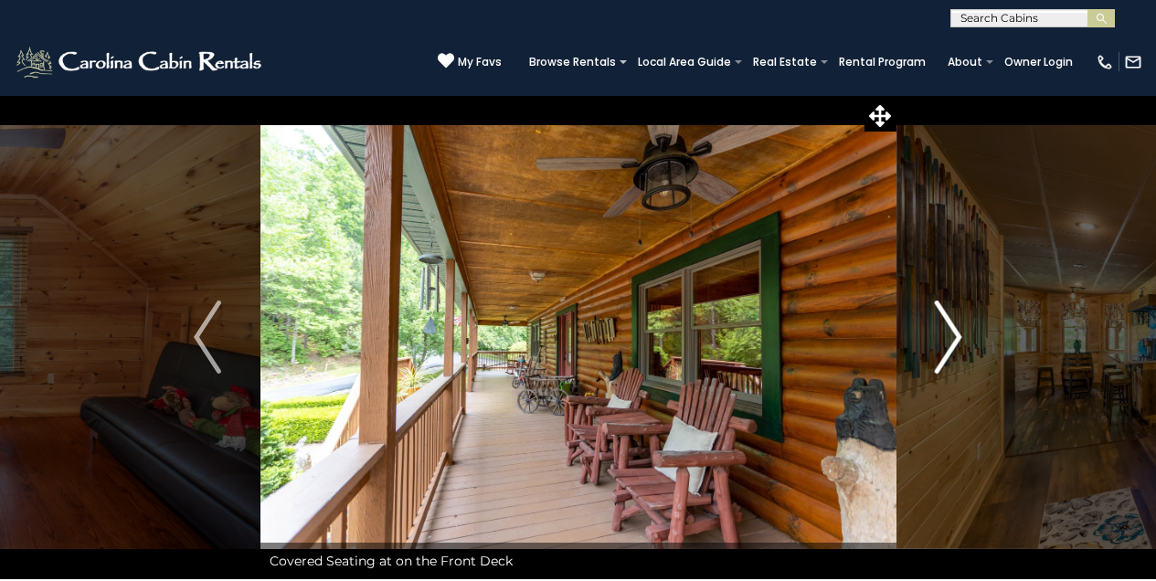
click at [959, 327] on img "Next" at bounding box center [948, 337] width 27 height 73
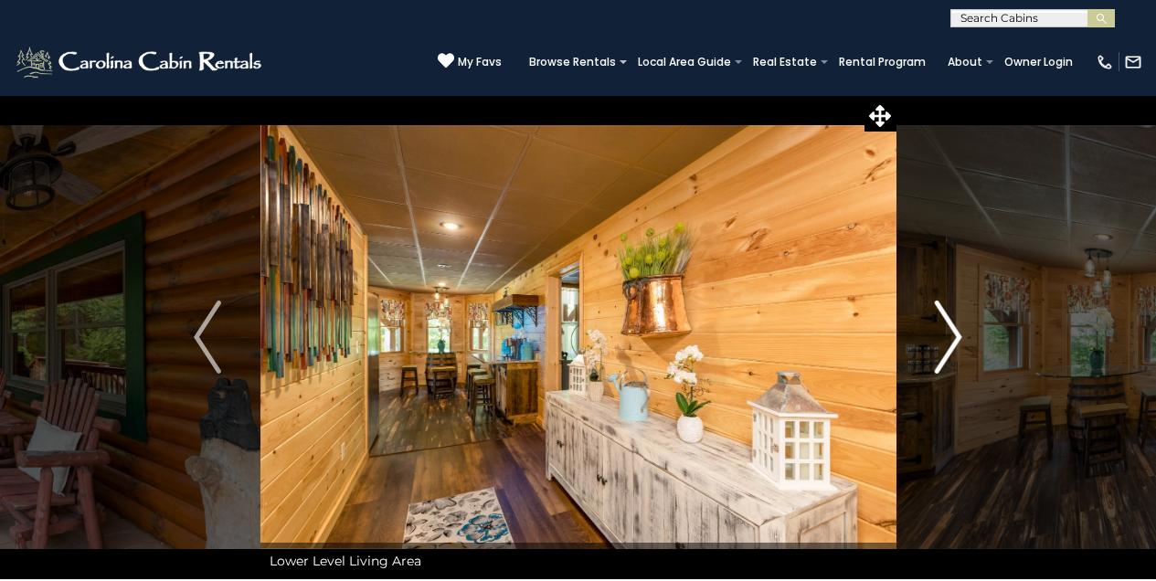
click at [958, 327] on img "Next" at bounding box center [948, 337] width 27 height 73
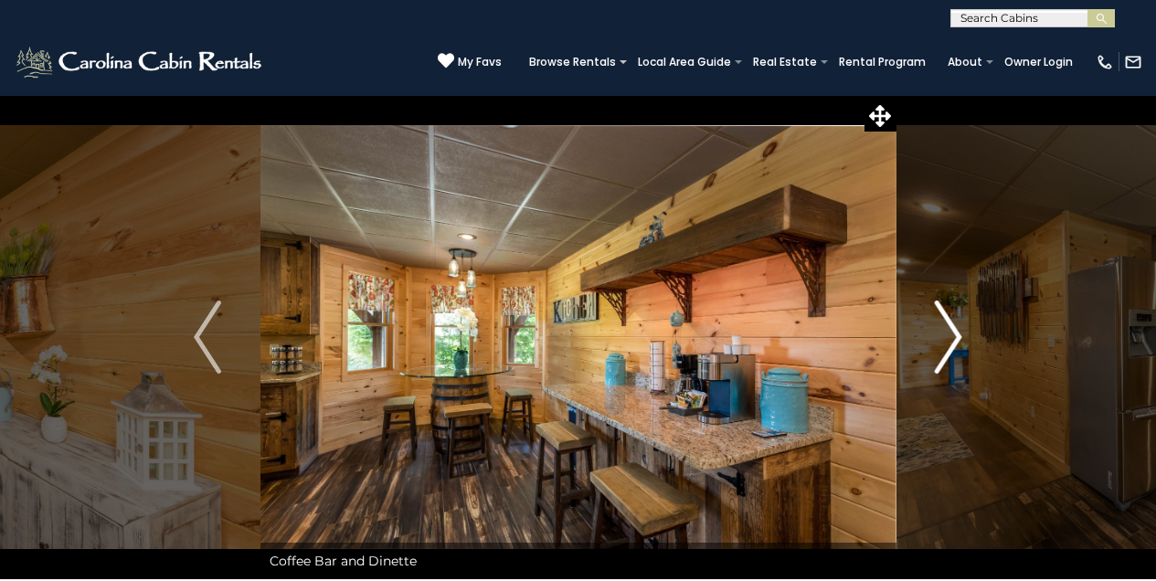
click at [959, 327] on img "Next" at bounding box center [948, 337] width 27 height 73
